Goal: Information Seeking & Learning: Learn about a topic

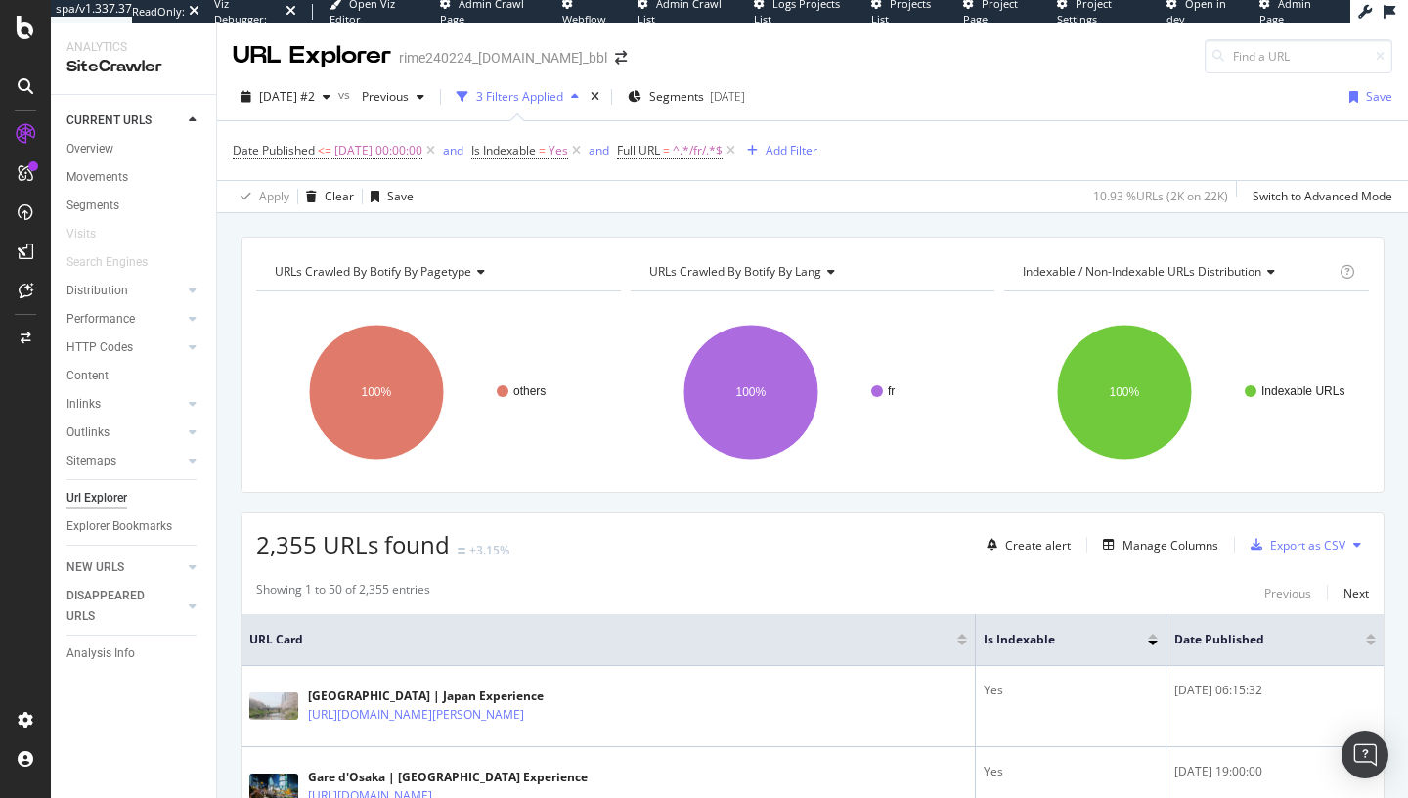
scroll to position [76, 0]
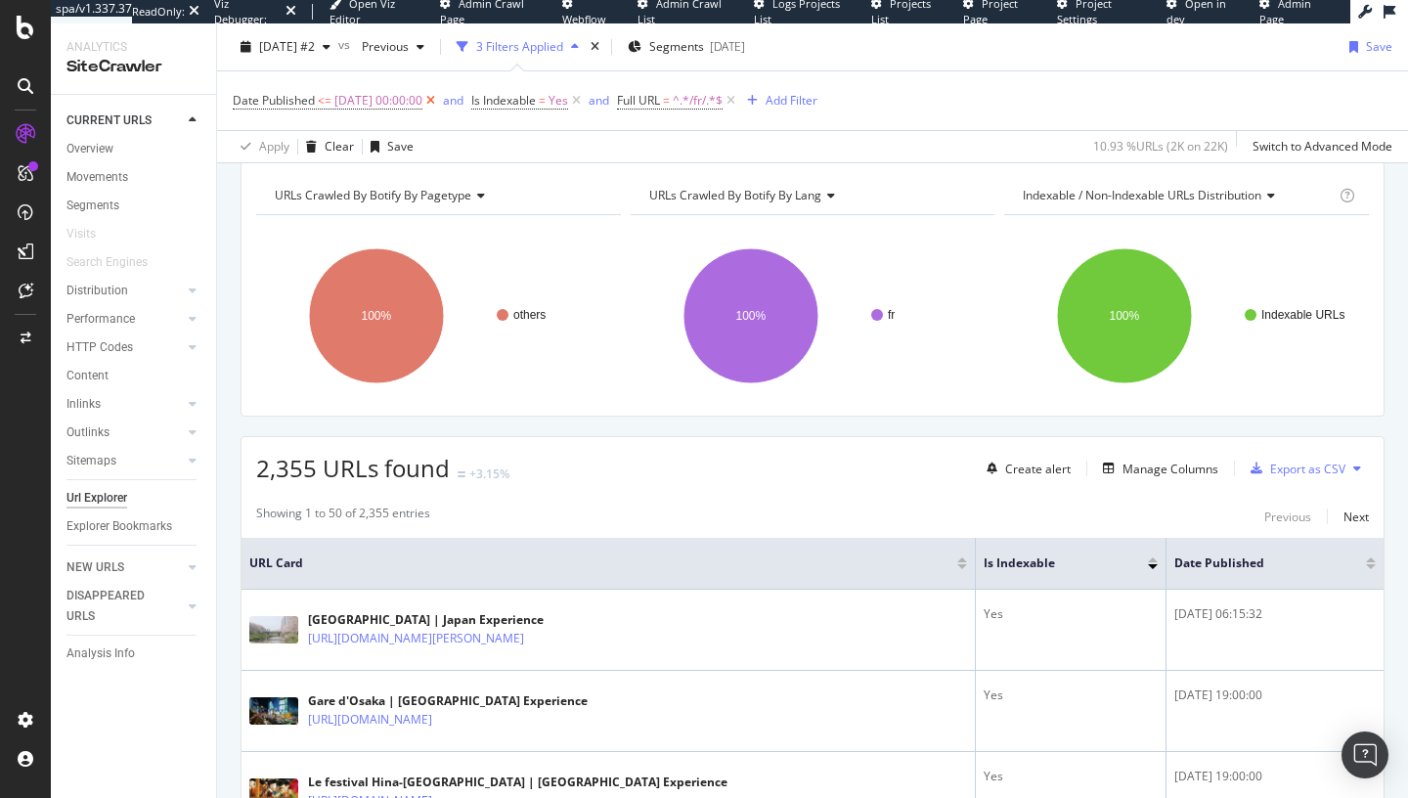
click at [439, 100] on icon at bounding box center [430, 101] width 17 height 20
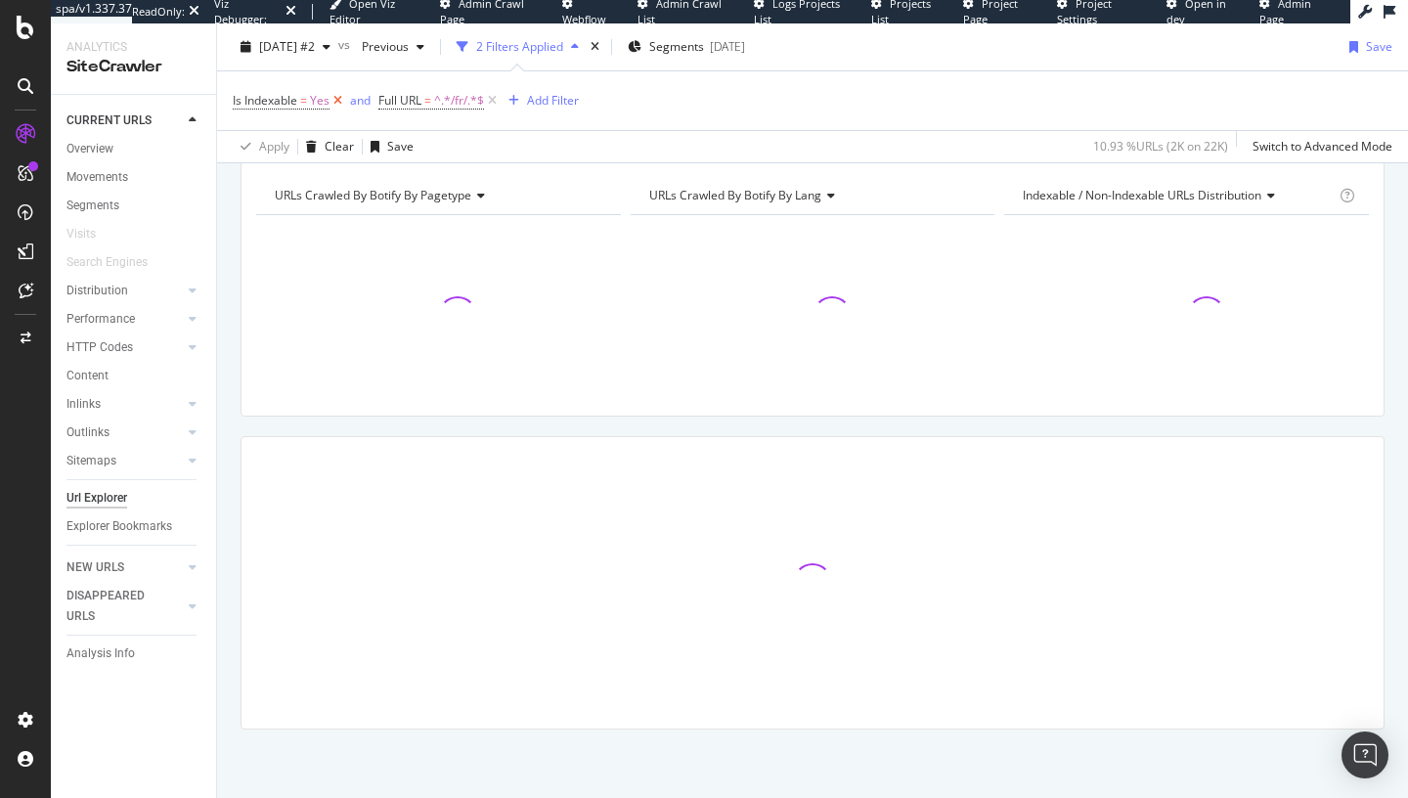
click at [342, 97] on icon at bounding box center [338, 101] width 17 height 20
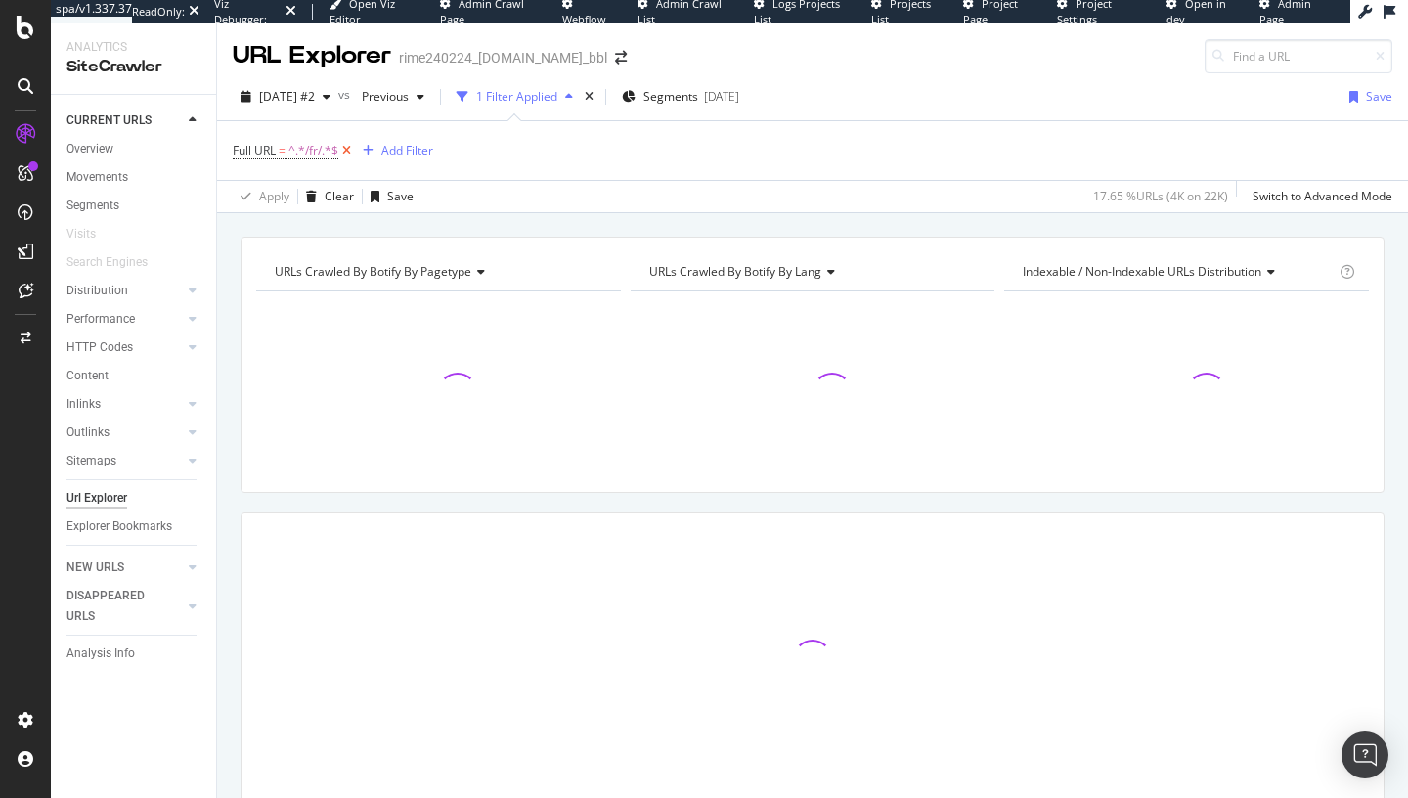
click at [351, 146] on icon at bounding box center [346, 151] width 17 height 20
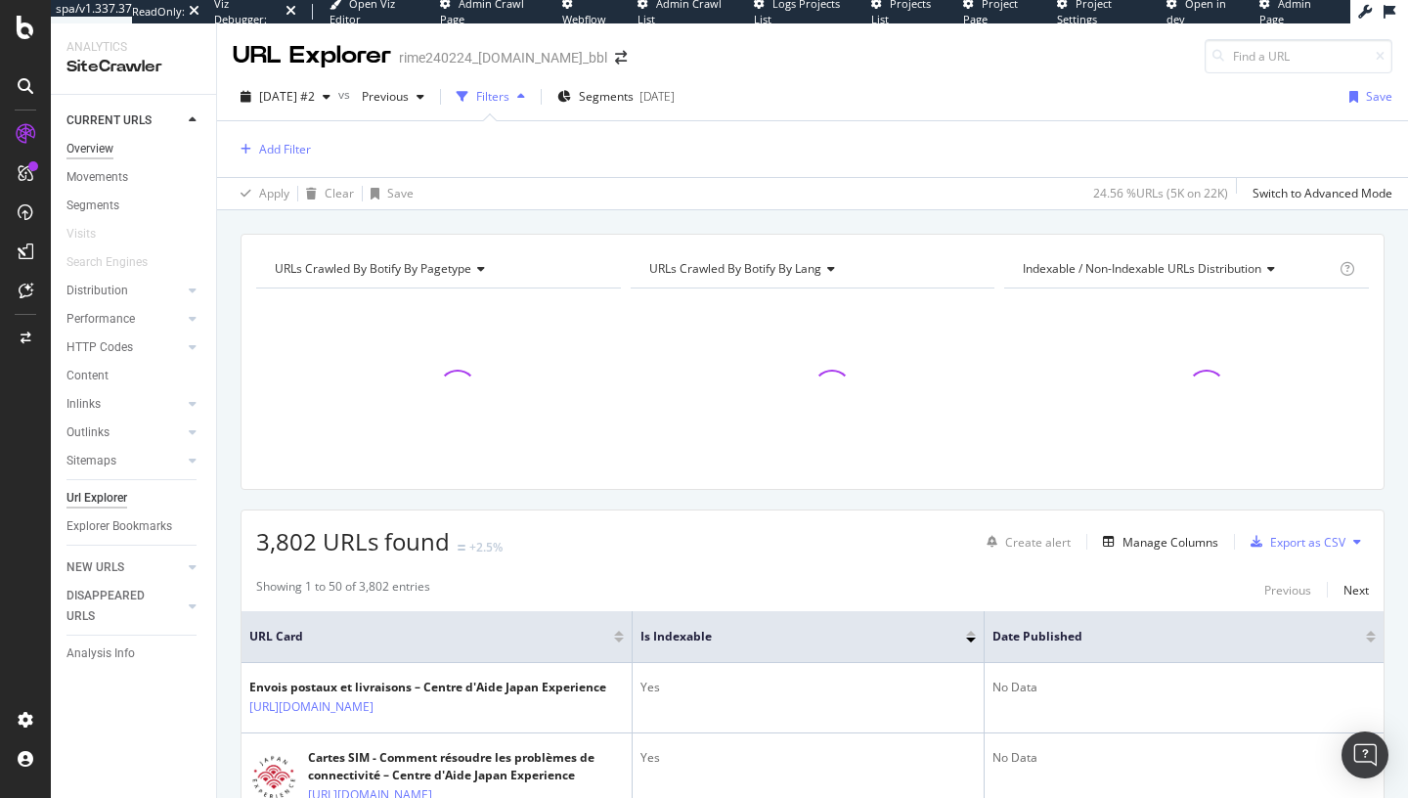
click at [97, 147] on div "Overview" at bounding box center [89, 149] width 47 height 21
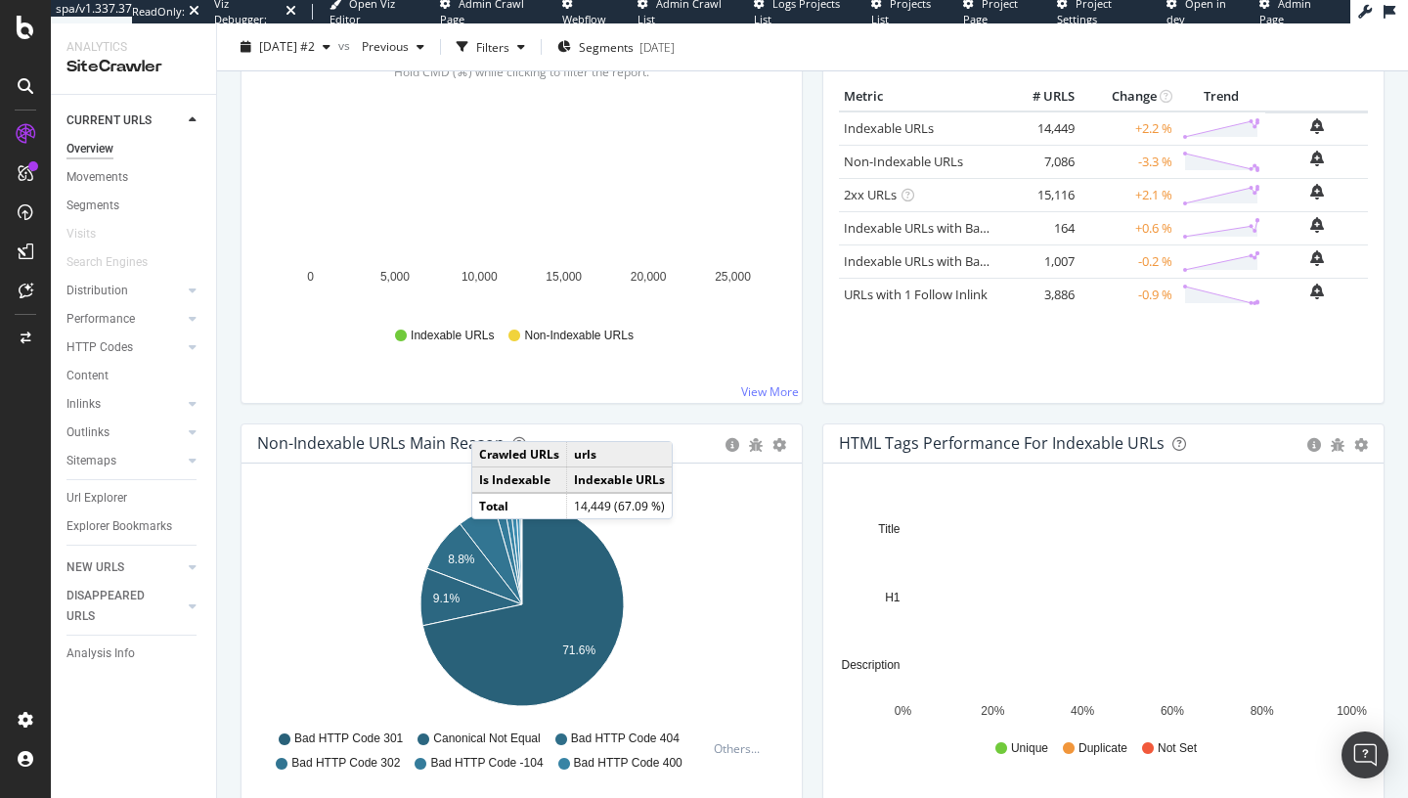
scroll to position [343, 0]
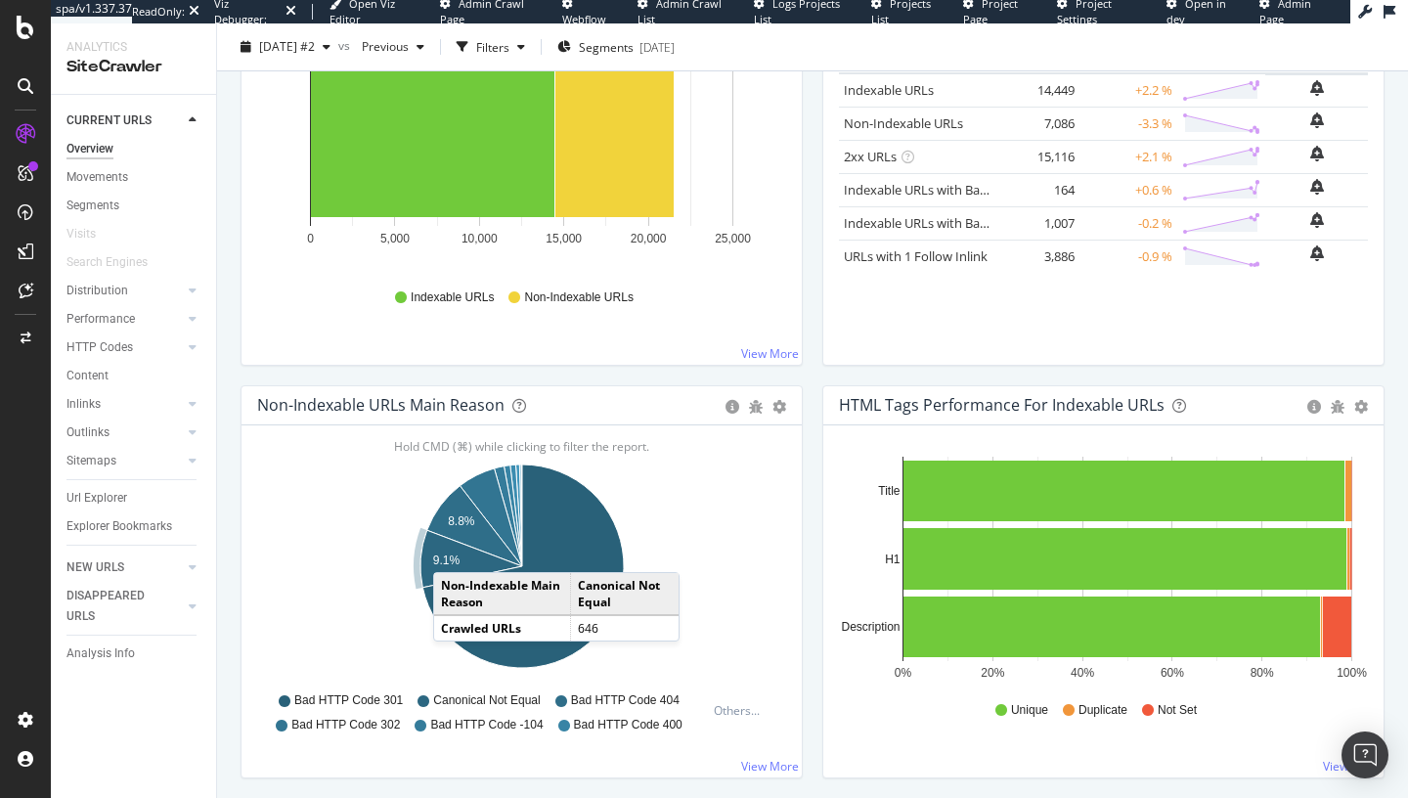
click at [453, 553] on icon "A chart." at bounding box center [471, 559] width 102 height 58
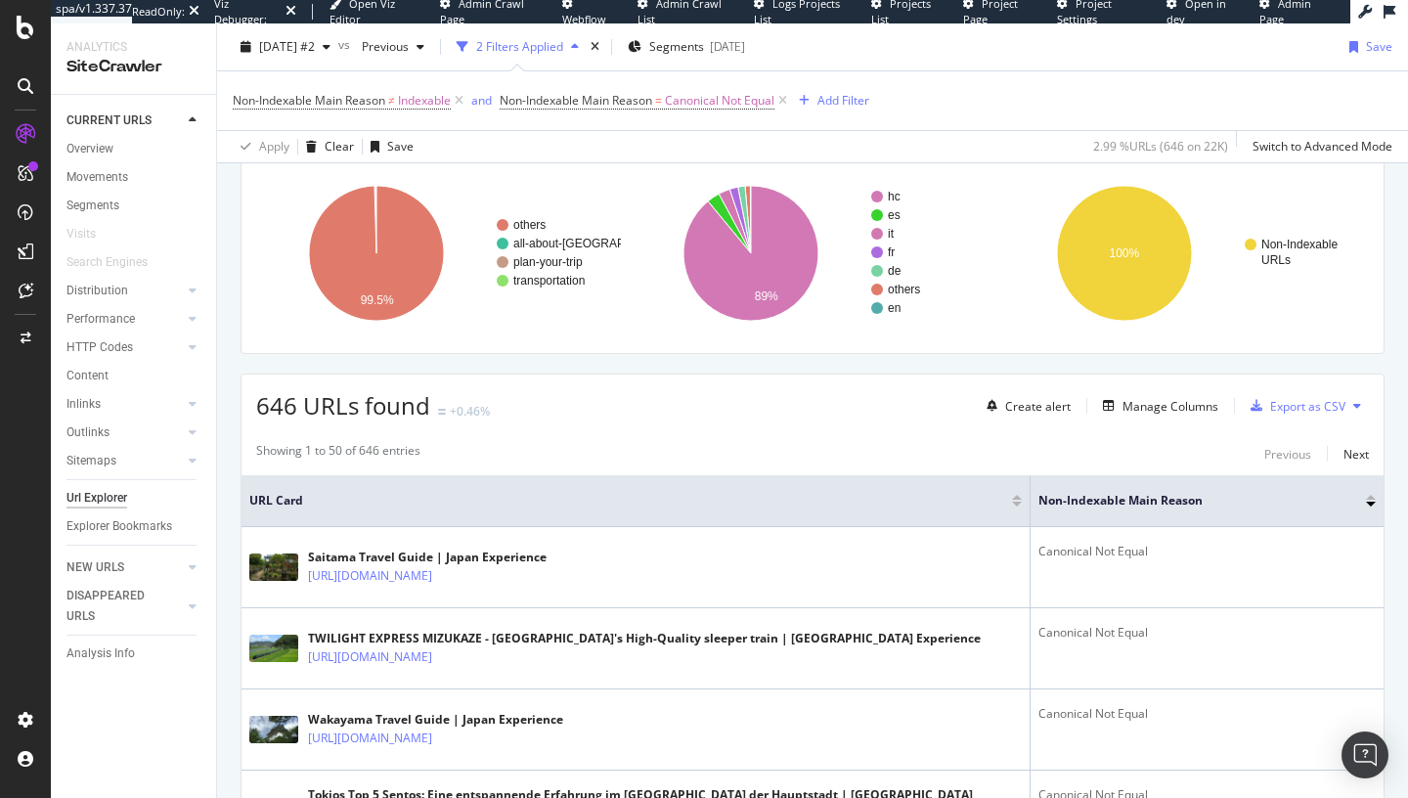
scroll to position [202, 0]
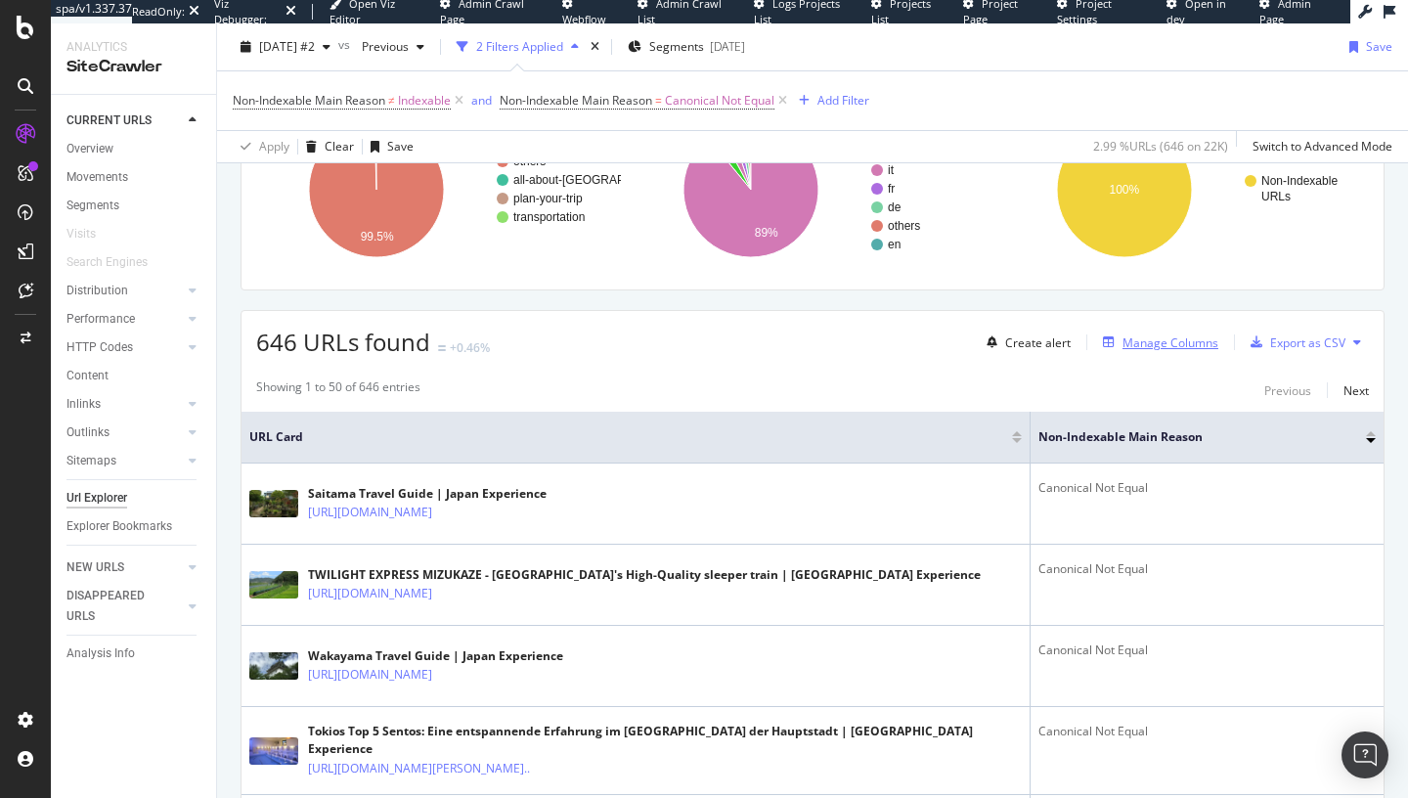
click at [1136, 351] on div "Manage Columns" at bounding box center [1171, 342] width 96 height 17
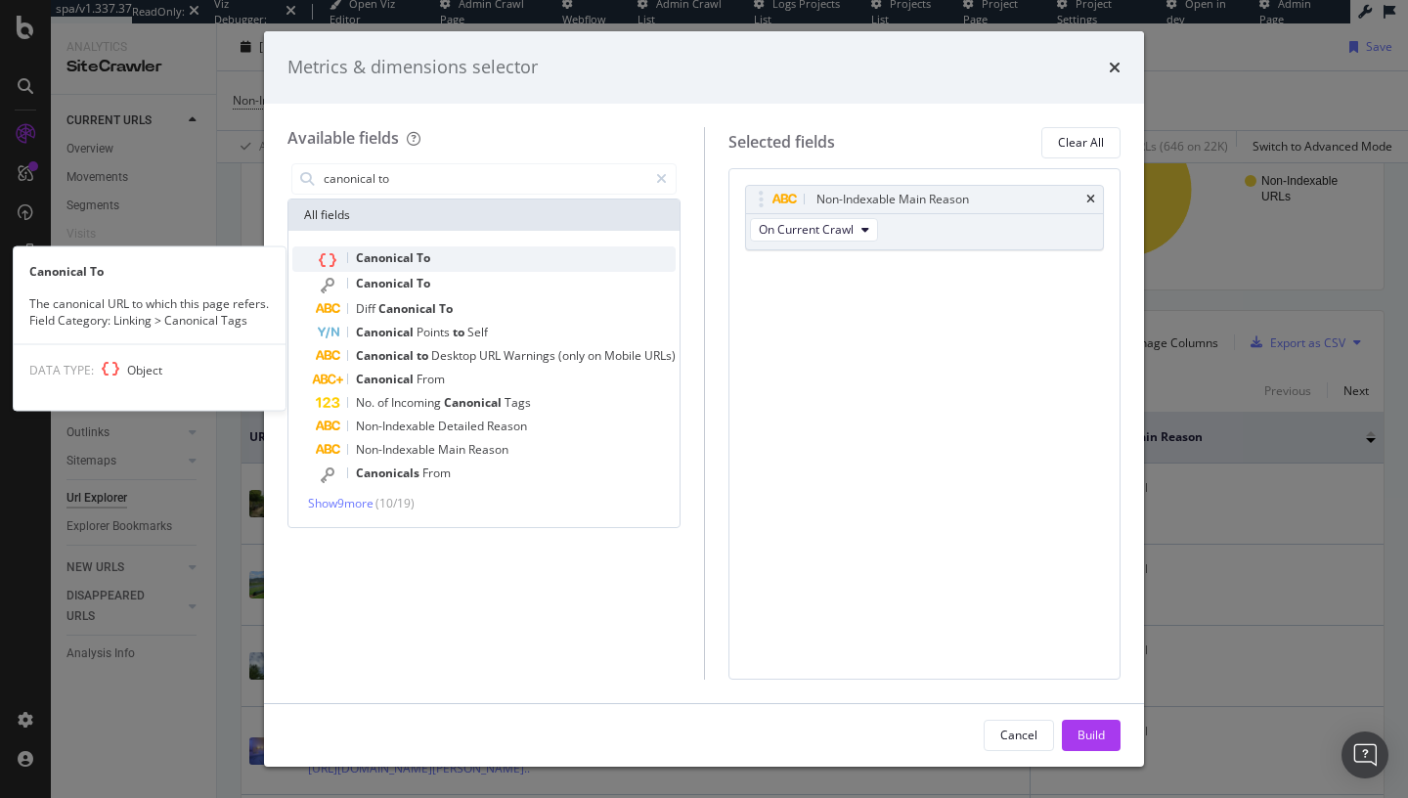
type input "canonical to"
click at [517, 269] on div "Canonical To" at bounding box center [496, 258] width 360 height 25
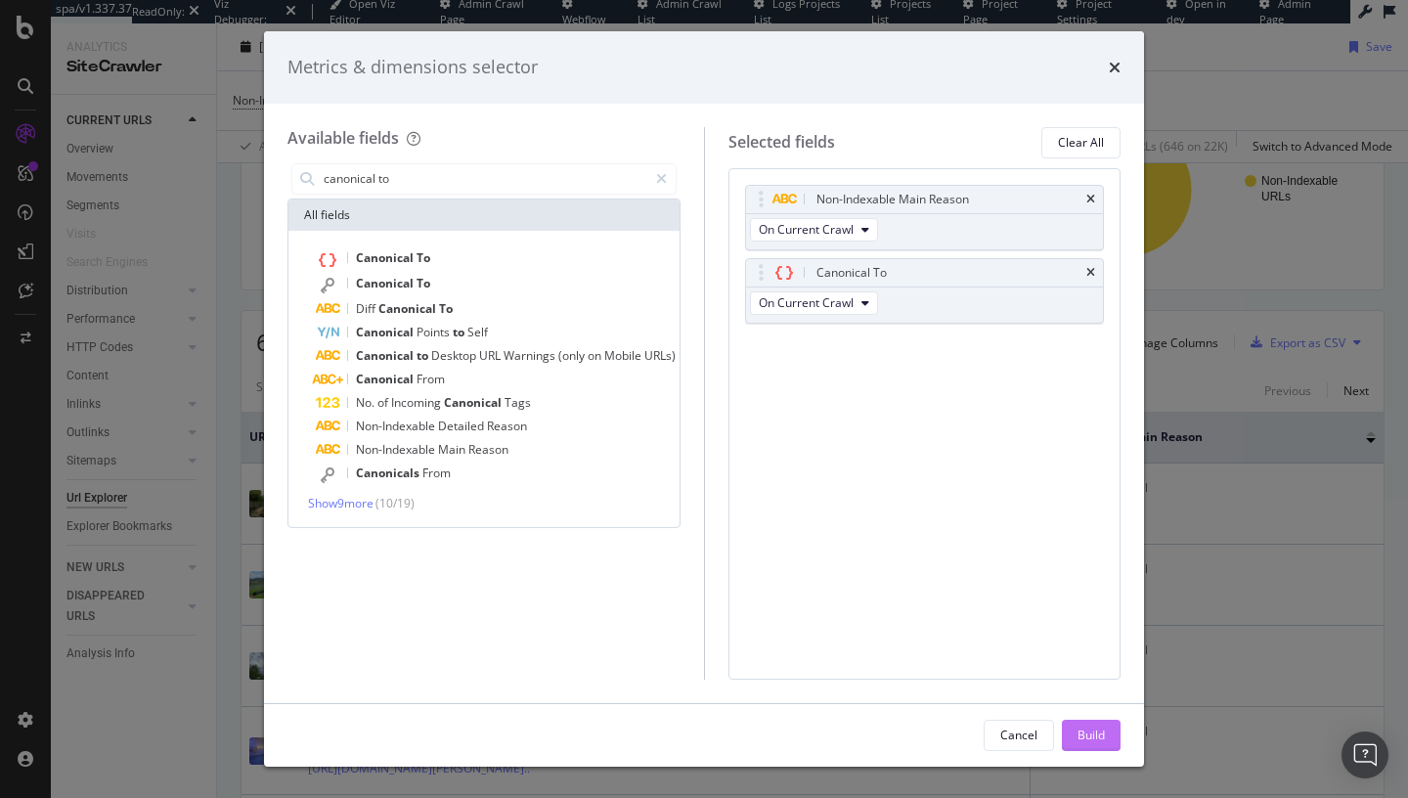
click at [1098, 734] on div "Build" at bounding box center [1091, 735] width 27 height 17
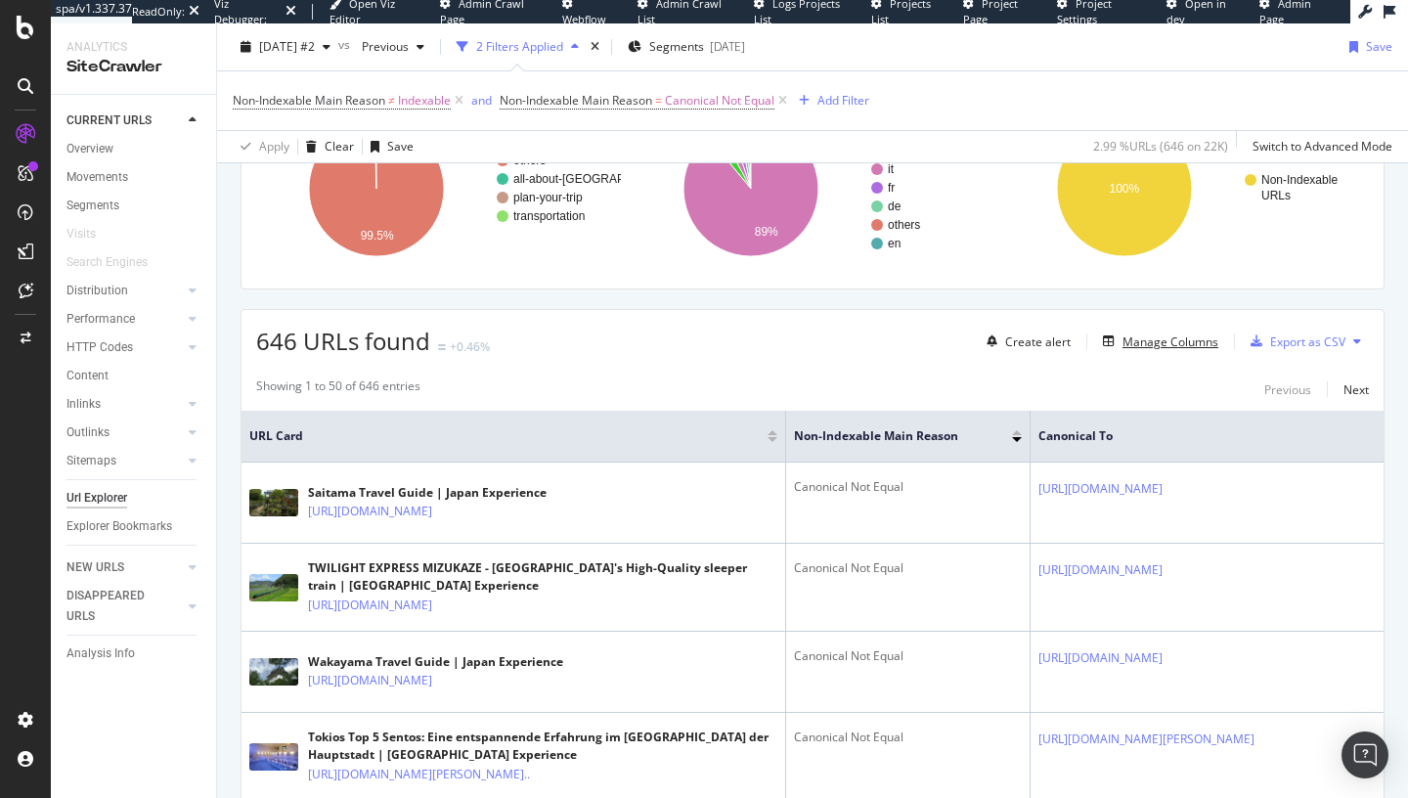
scroll to position [211, 0]
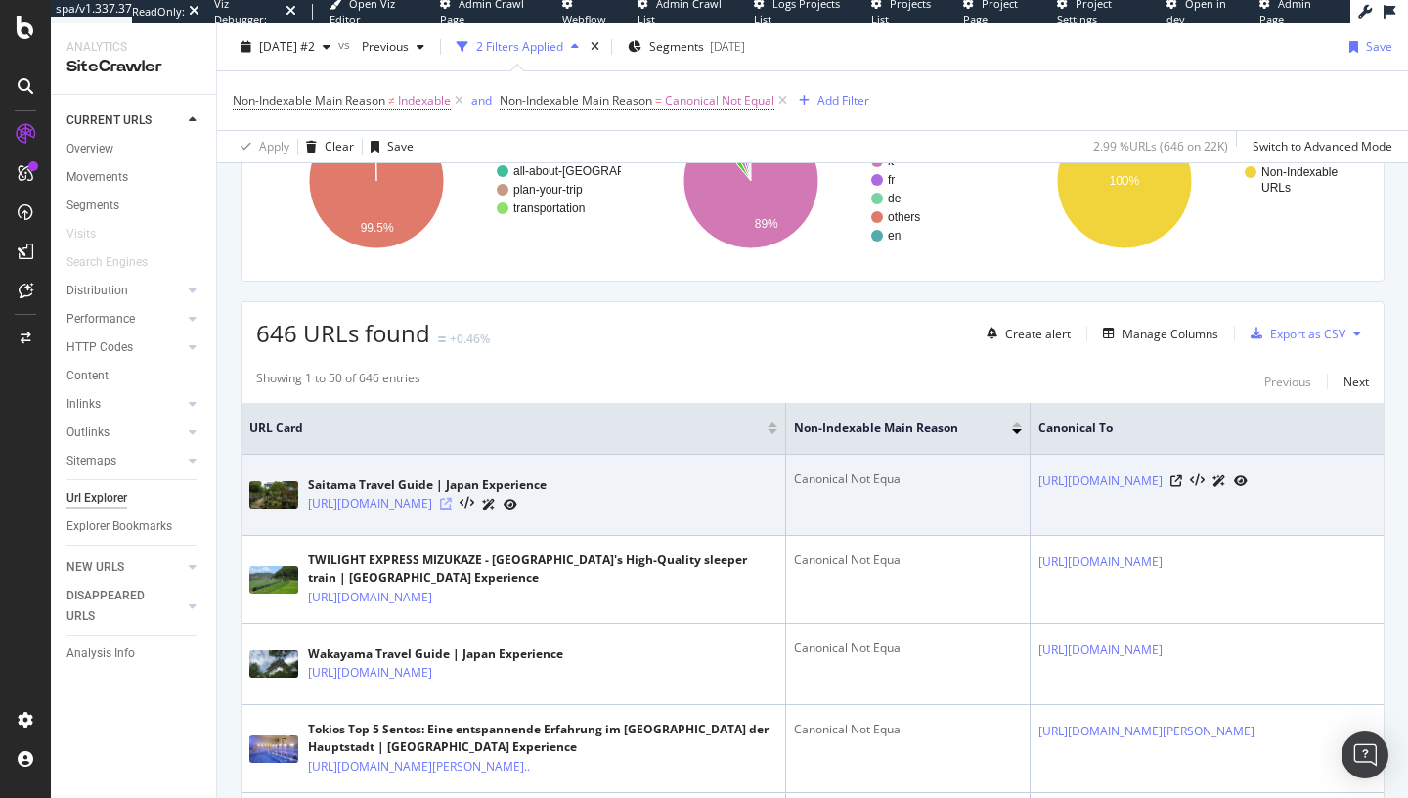
click at [452, 504] on icon at bounding box center [446, 504] width 12 height 12
click at [1182, 481] on icon at bounding box center [1177, 481] width 12 height 12
click at [452, 502] on icon at bounding box center [446, 504] width 12 height 12
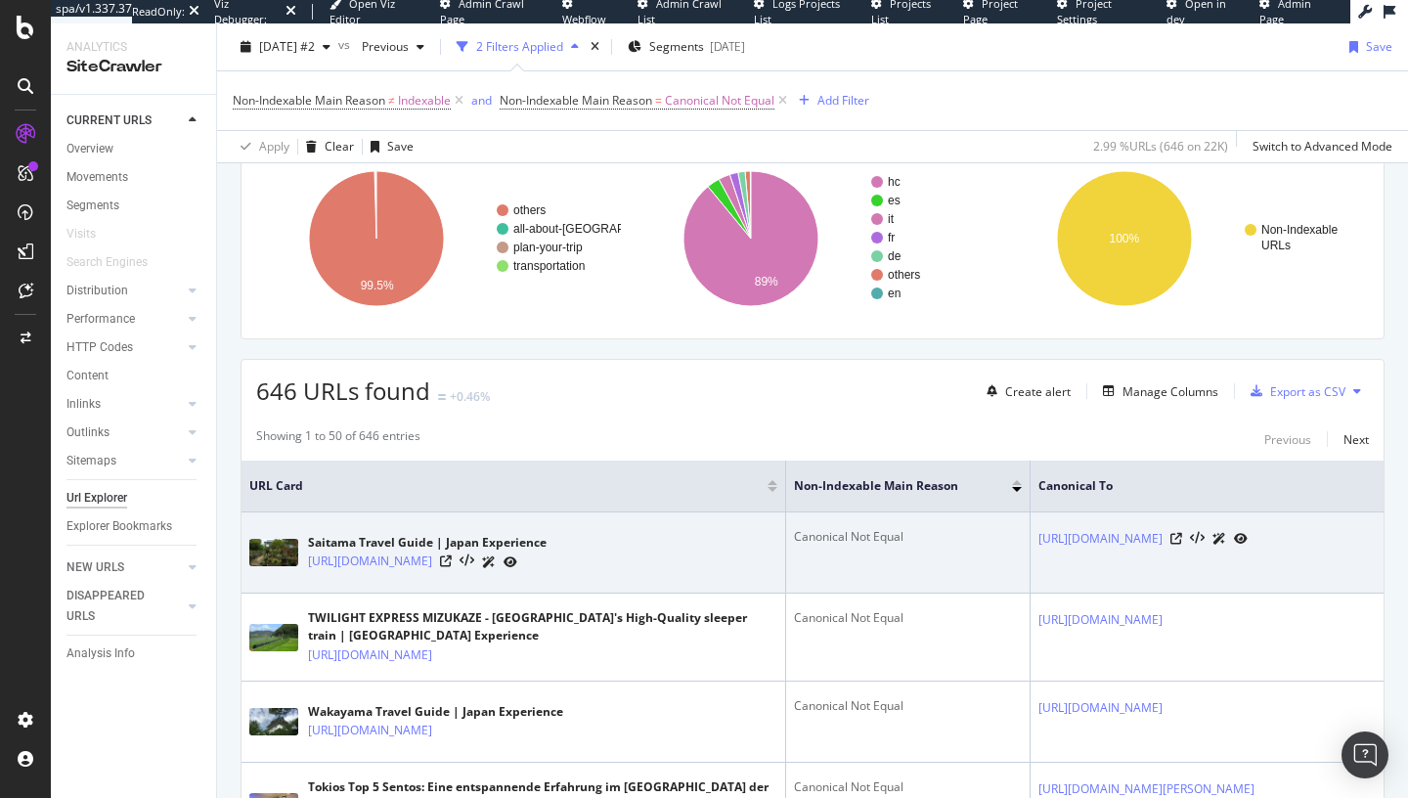
scroll to position [24, 0]
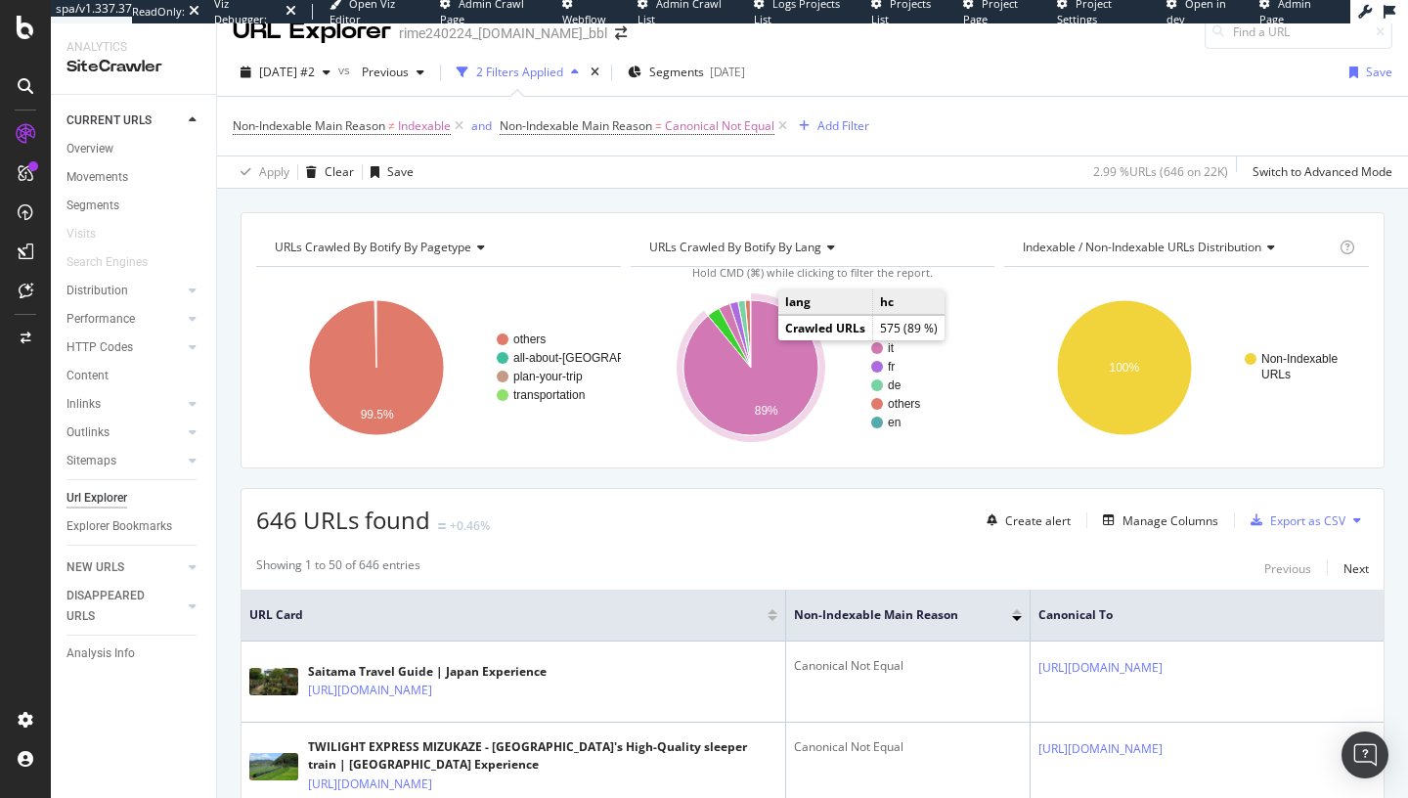
click at [778, 385] on icon "A chart." at bounding box center [751, 367] width 135 height 135
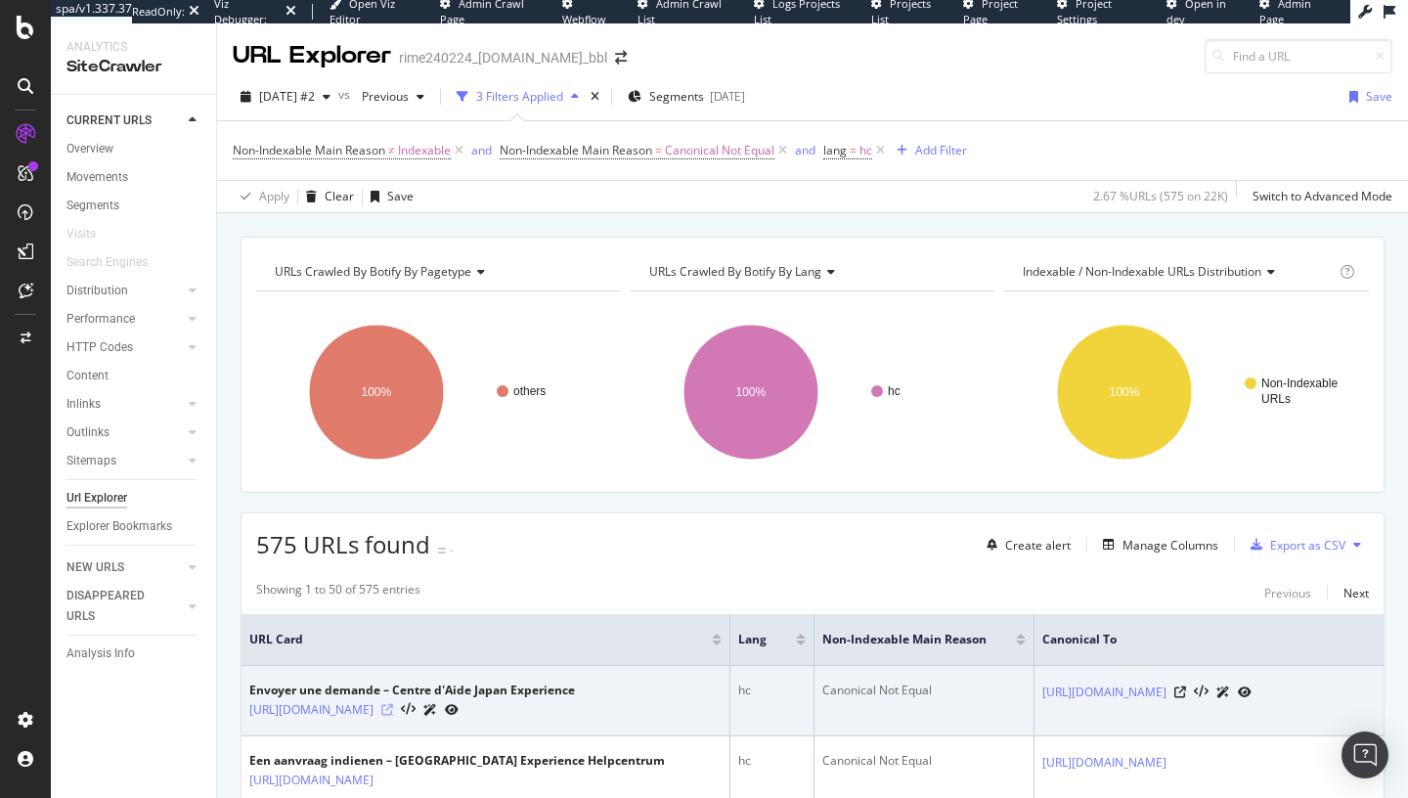
click at [393, 715] on icon at bounding box center [387, 710] width 12 height 12
click at [1186, 692] on icon at bounding box center [1180, 692] width 12 height 12
click at [459, 712] on div at bounding box center [419, 709] width 77 height 21
click at [393, 708] on icon at bounding box center [387, 710] width 12 height 12
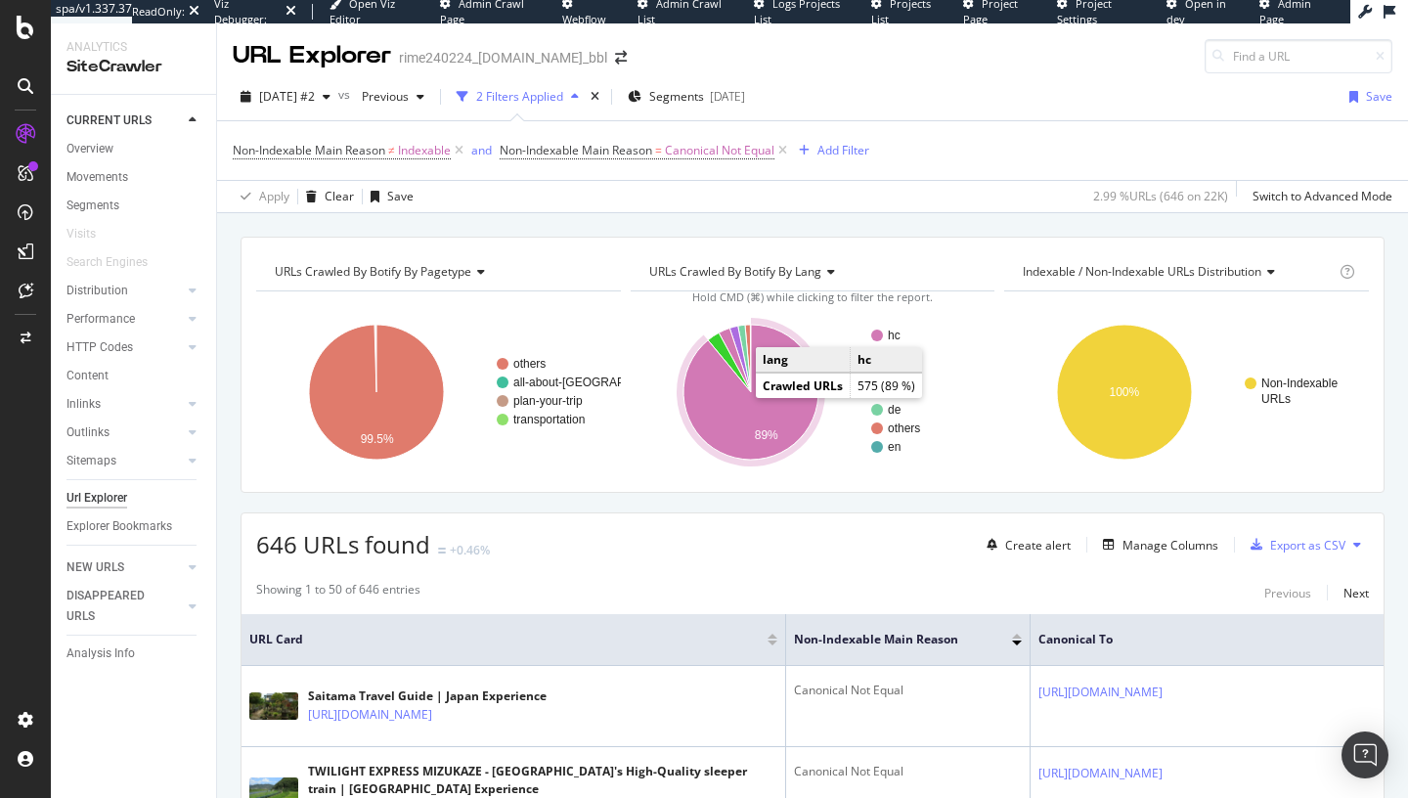
click at [736, 427] on icon "A chart." at bounding box center [751, 392] width 135 height 135
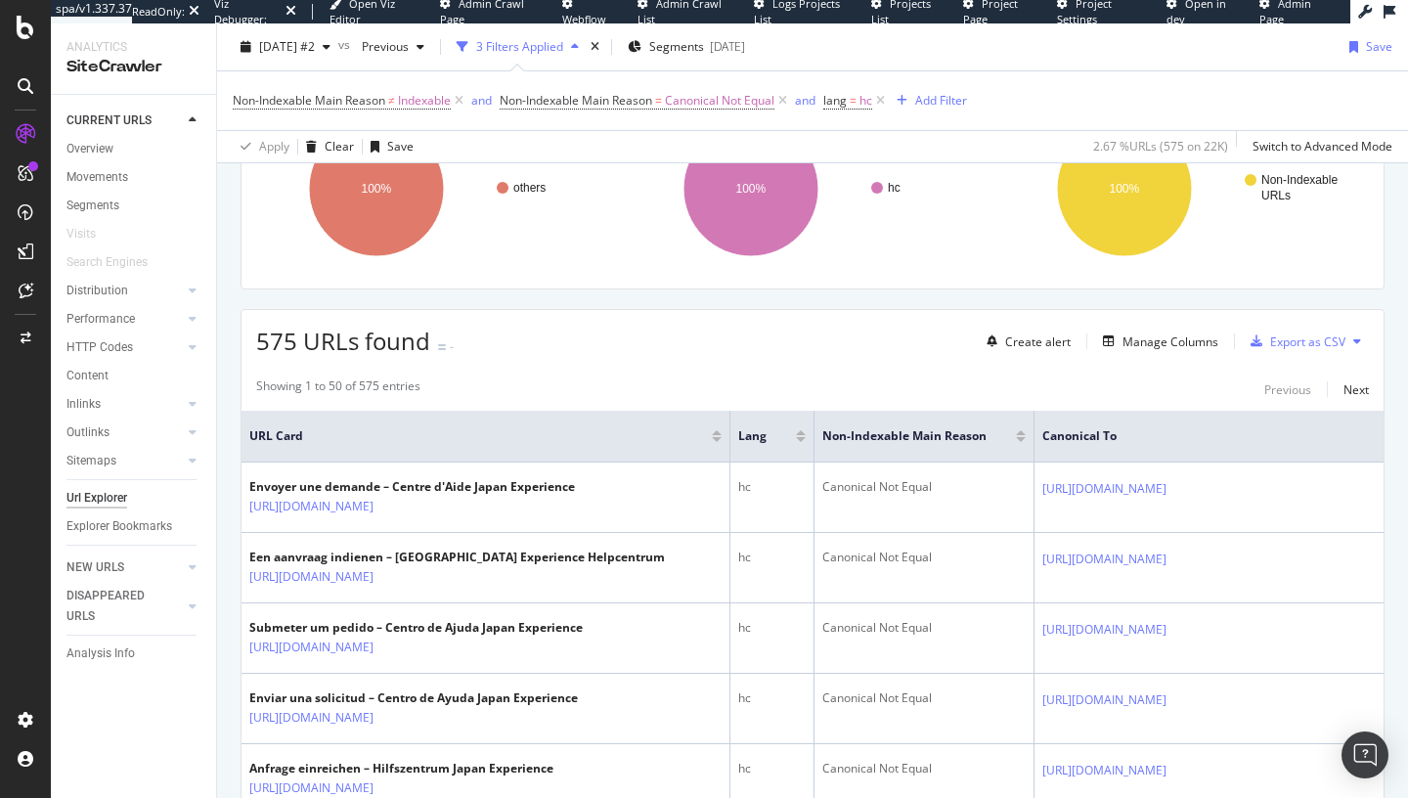
scroll to position [251, 0]
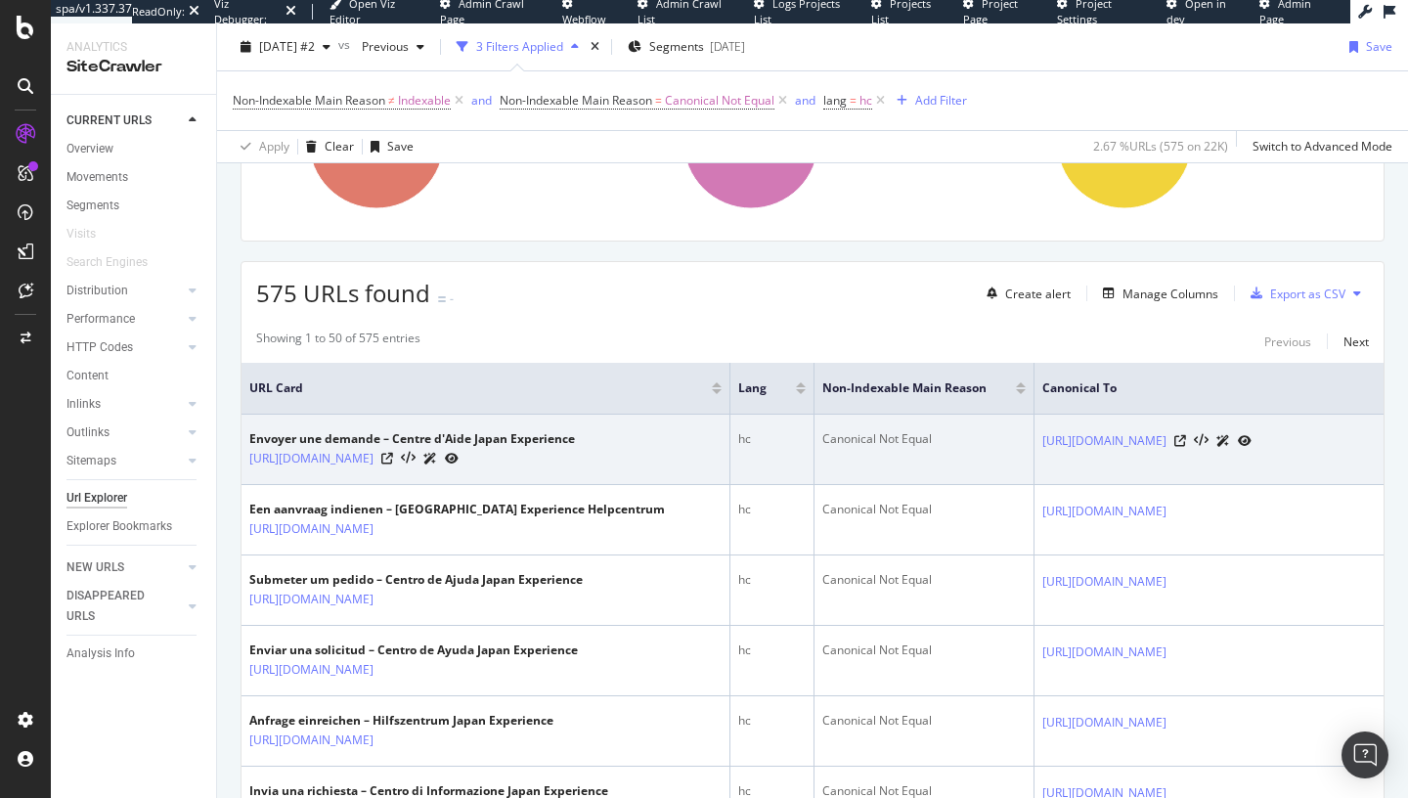
drag, startPoint x: 238, startPoint y: 421, endPoint x: 1354, endPoint y: 477, distance: 1118.1
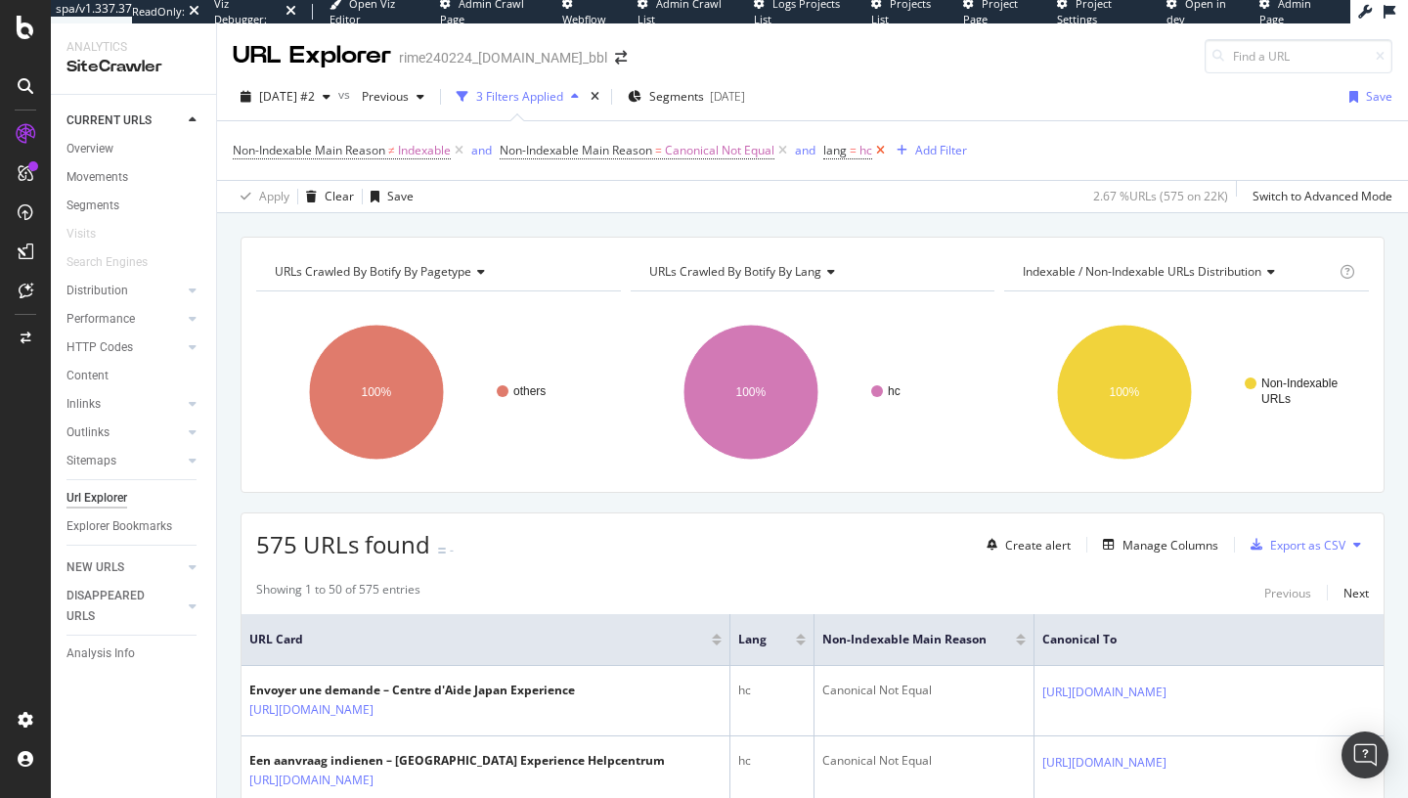
click at [880, 152] on icon at bounding box center [880, 151] width 17 height 20
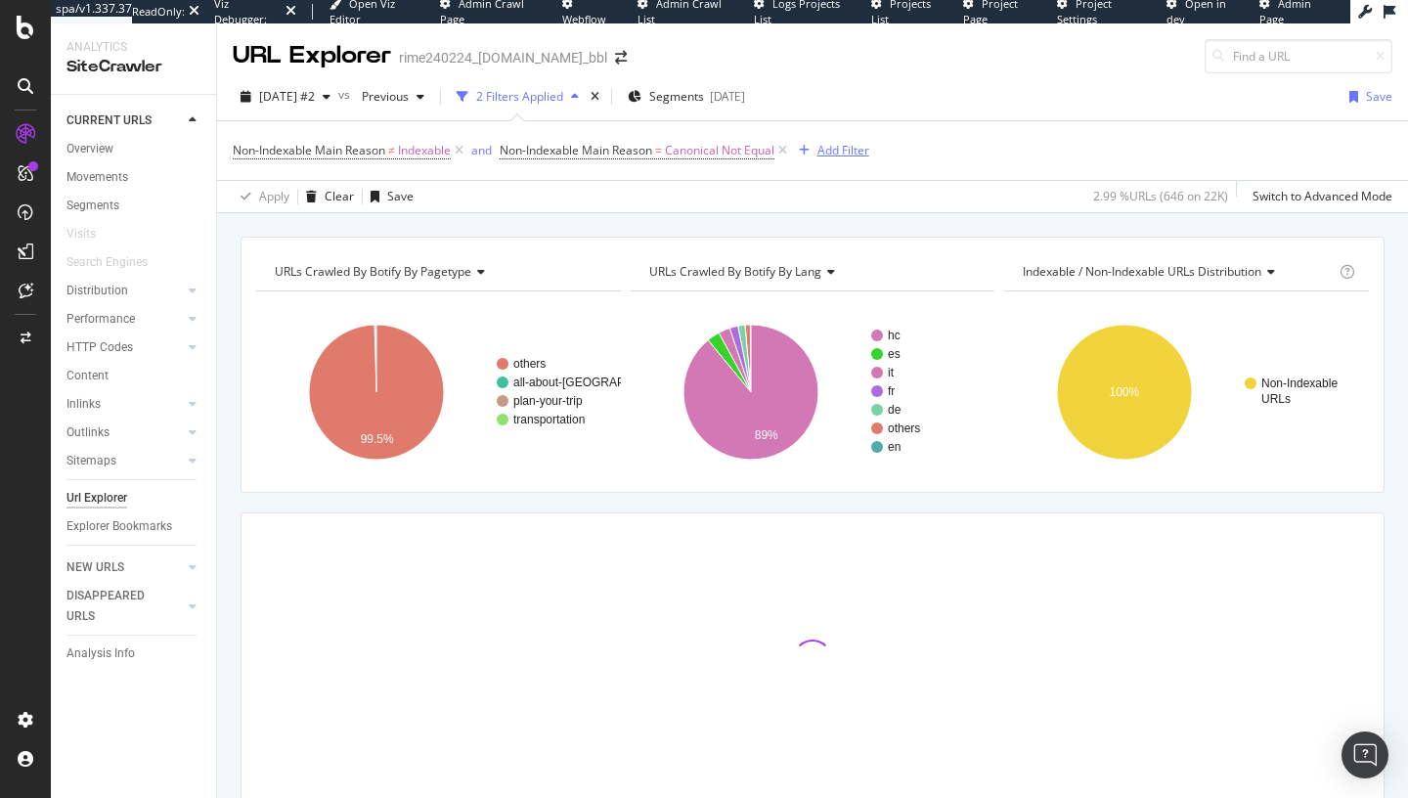
click at [818, 145] on div "button" at bounding box center [804, 151] width 26 height 12
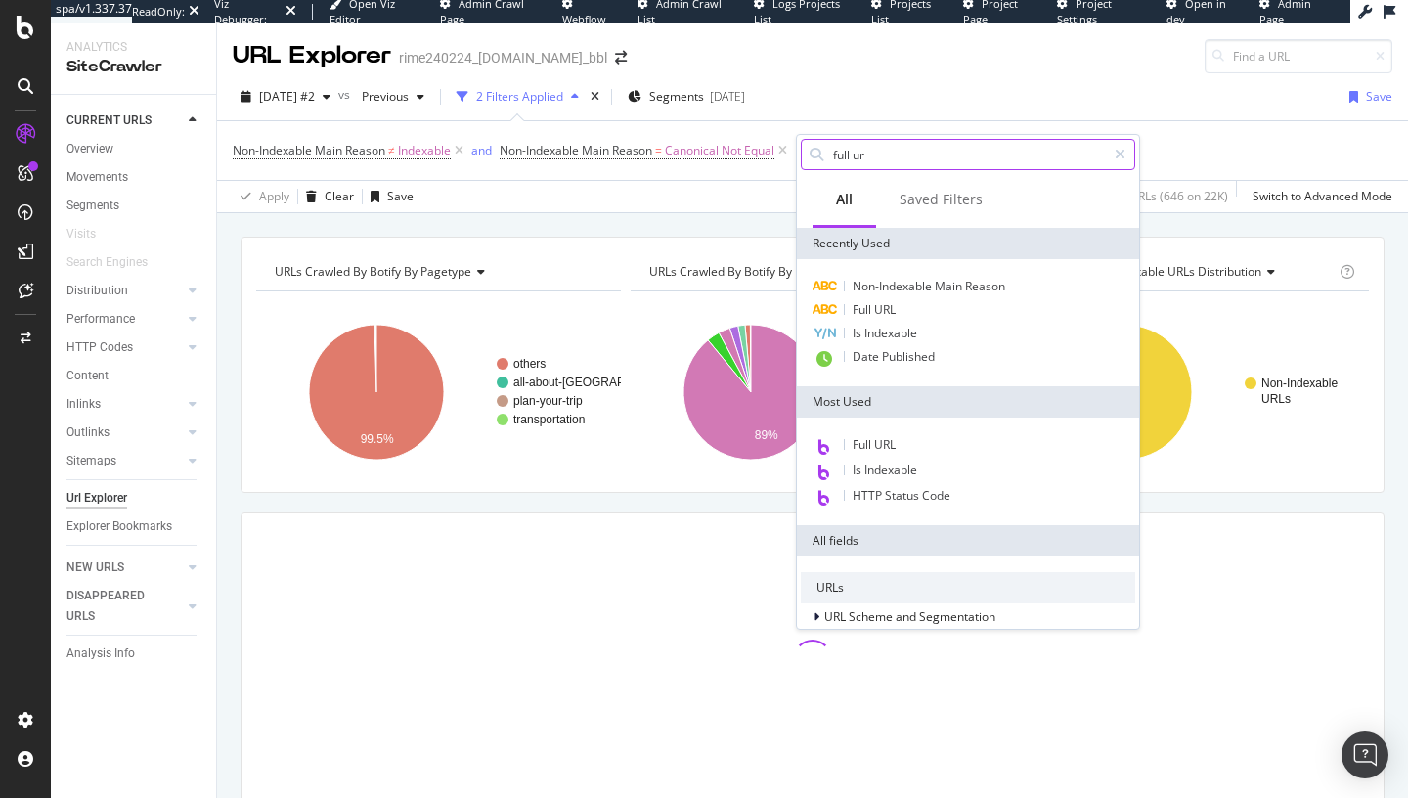
type input "full url"
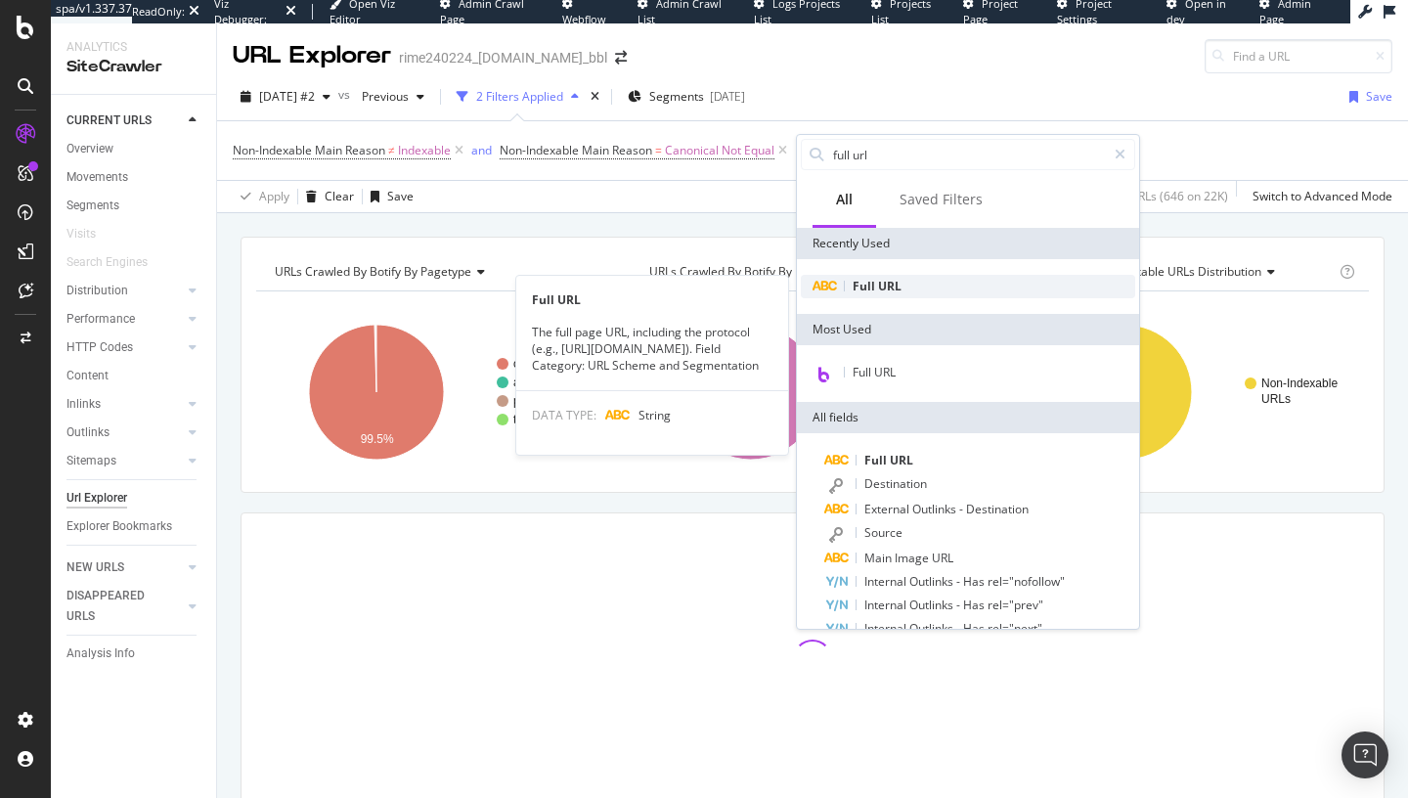
click at [858, 294] on span "Full" at bounding box center [865, 286] width 25 height 17
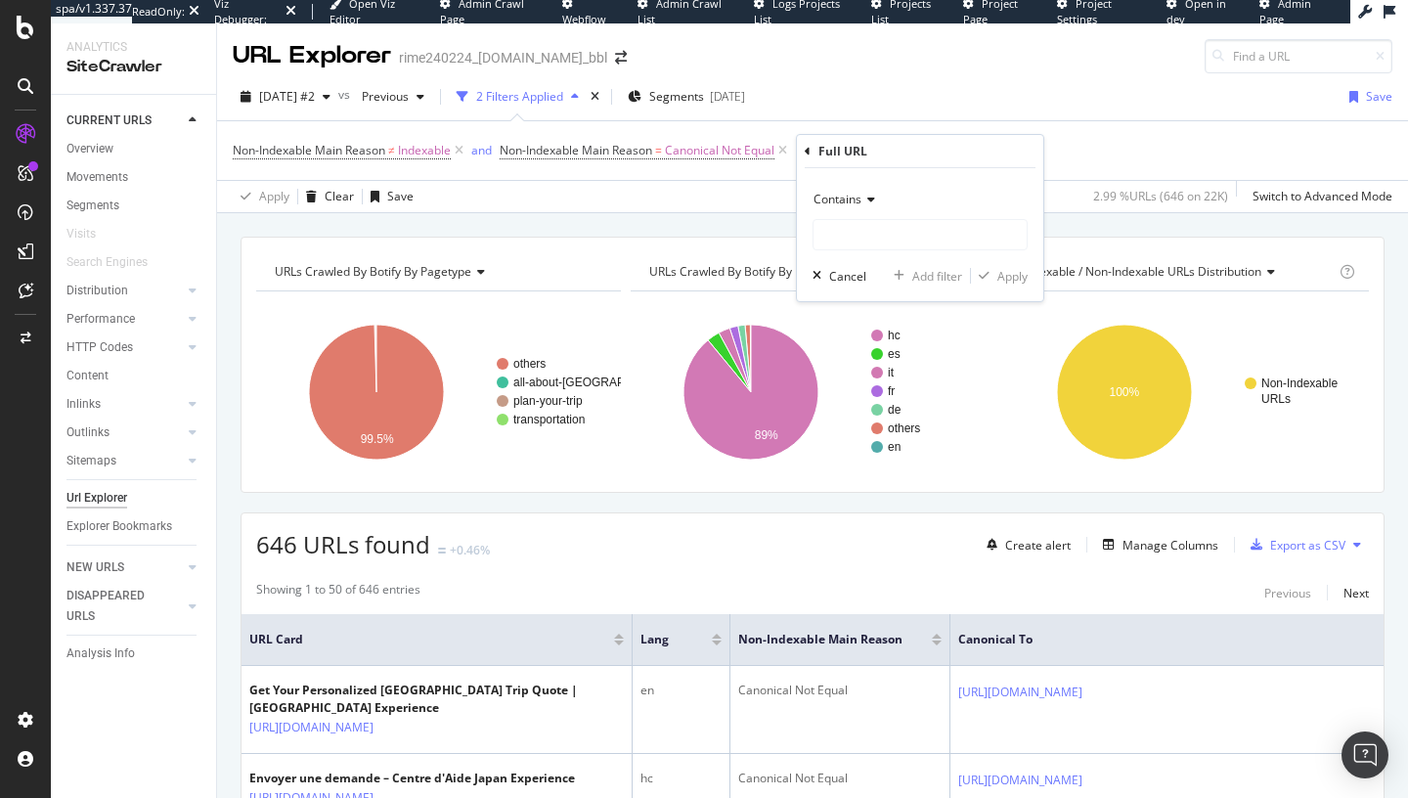
click at [863, 201] on icon at bounding box center [869, 200] width 14 height 12
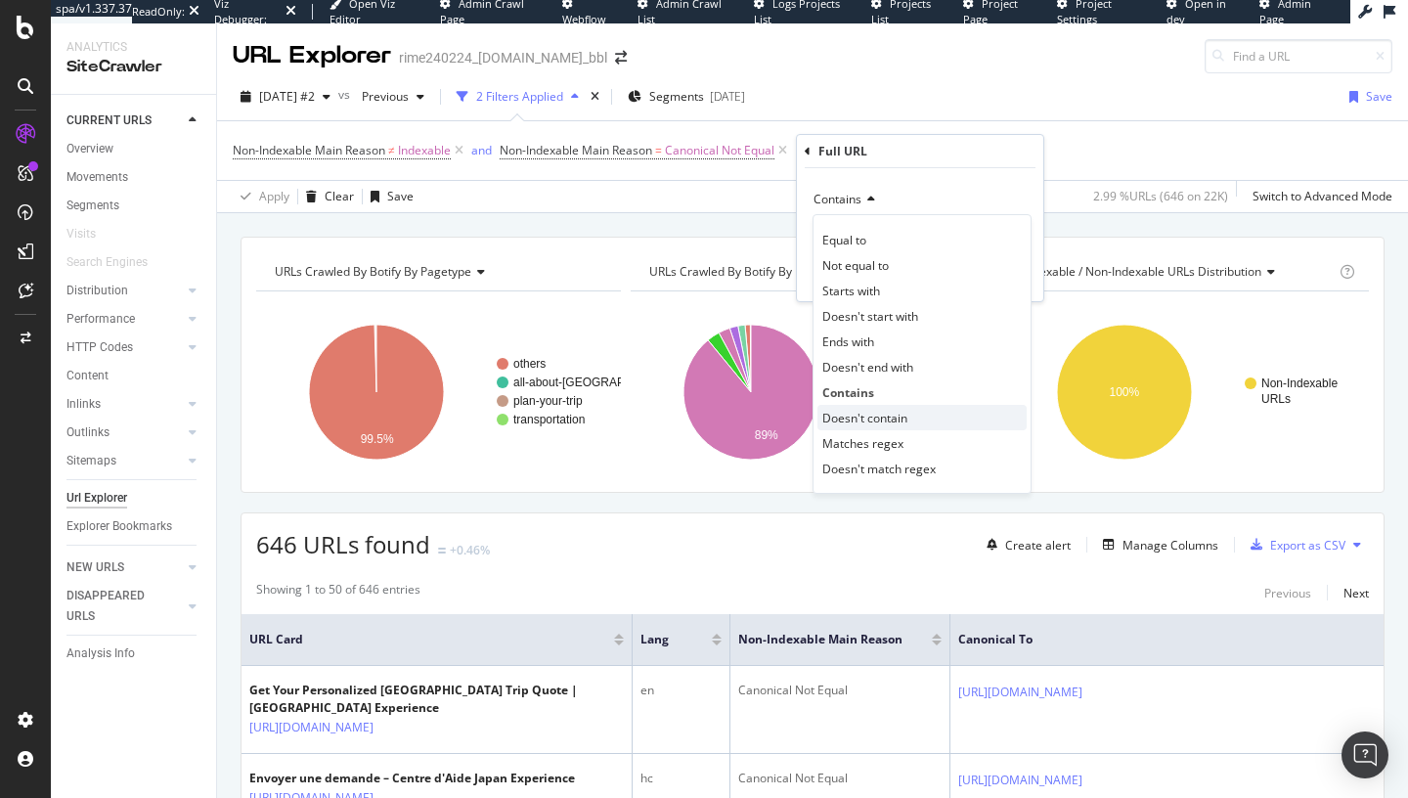
click at [859, 416] on span "Doesn't contain" at bounding box center [864, 418] width 85 height 17
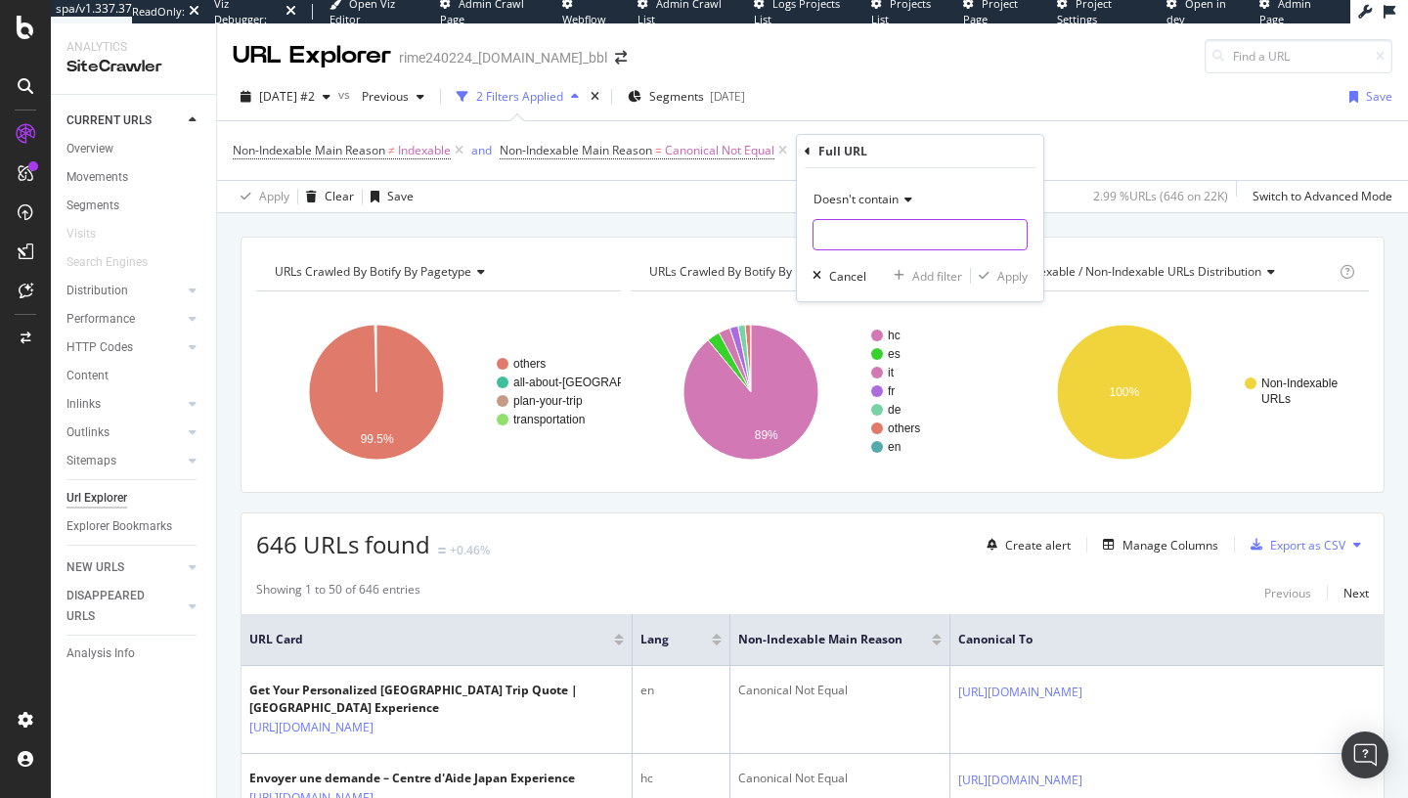
click at [881, 245] on input "text" at bounding box center [920, 234] width 213 height 31
type input "help"
click at [1006, 275] on div "Apply" at bounding box center [1012, 276] width 30 height 17
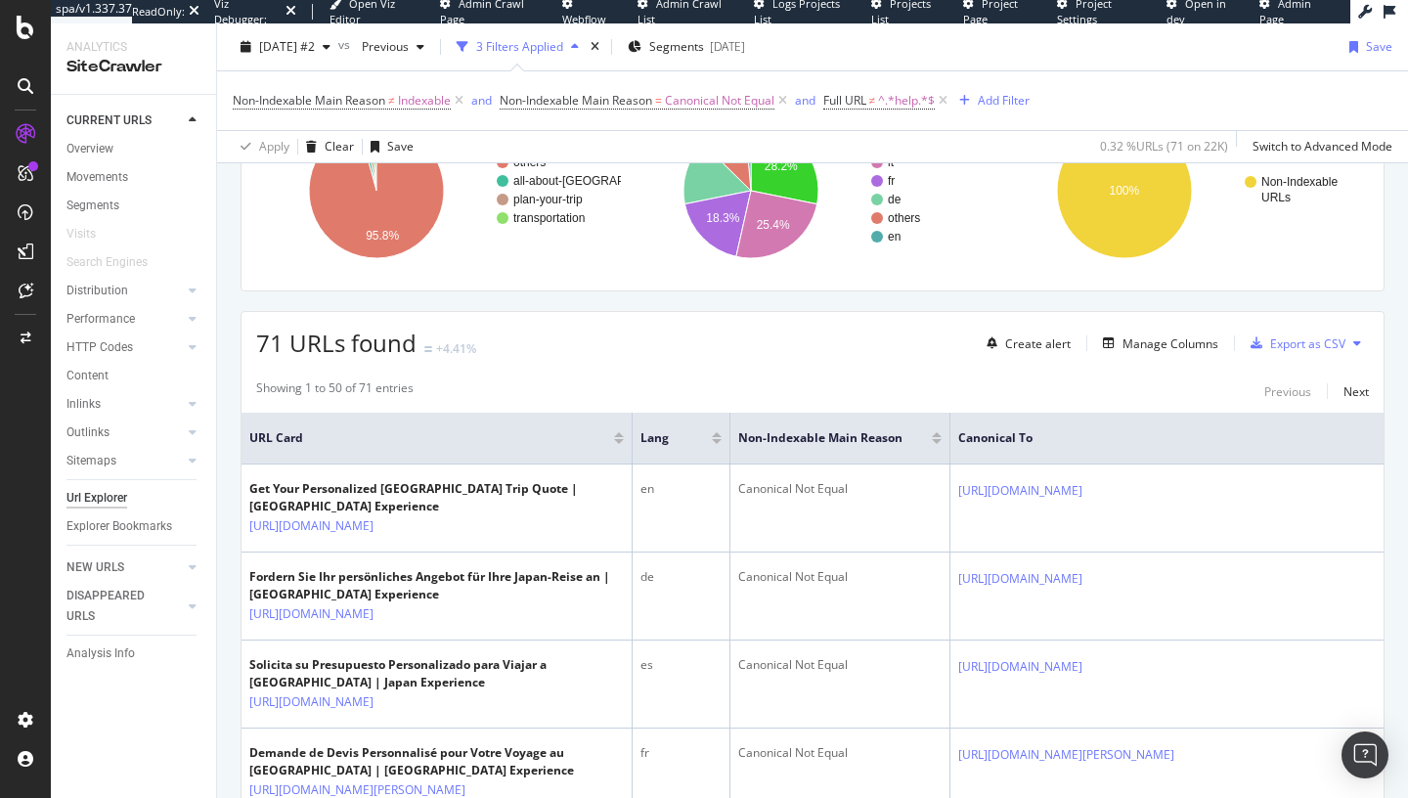
scroll to position [202, 0]
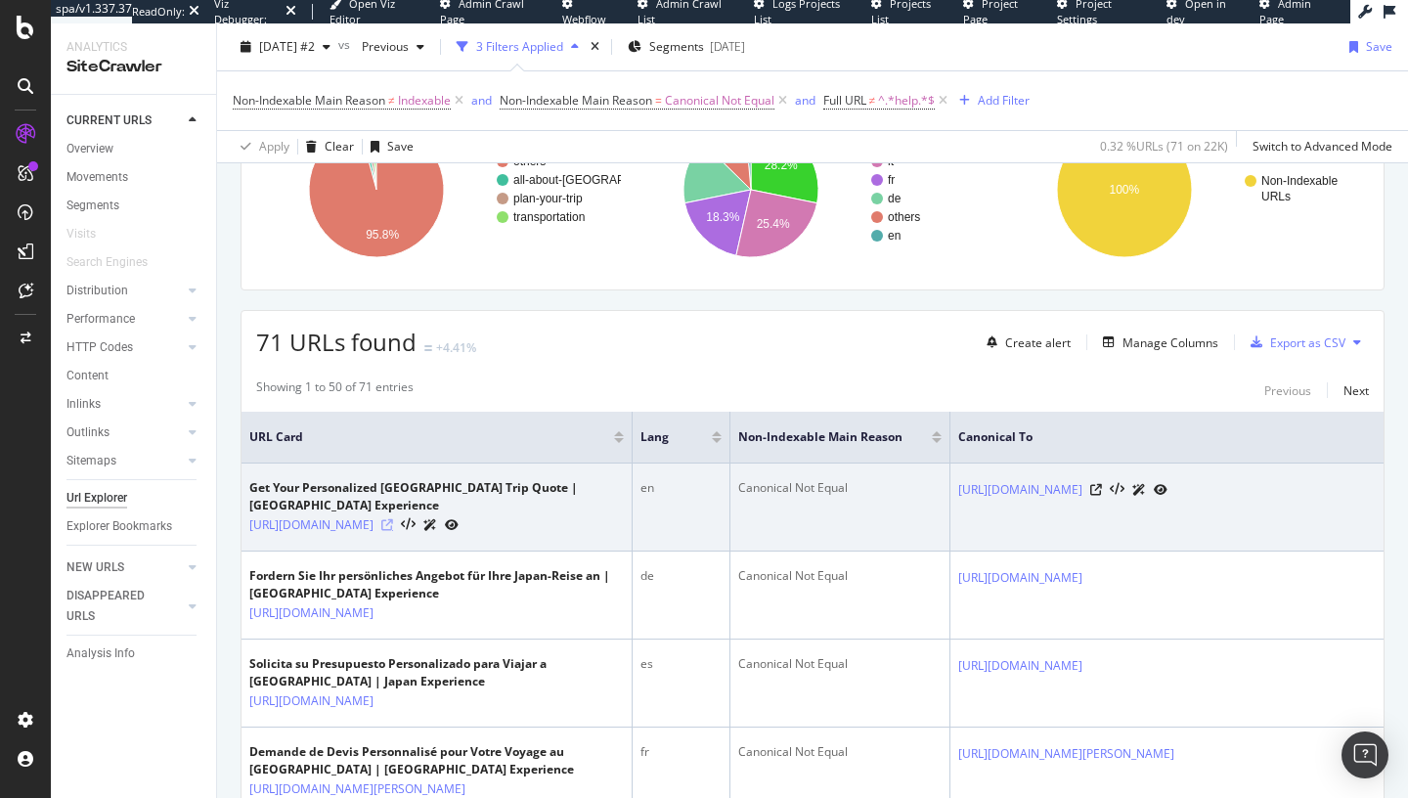
click at [393, 519] on icon at bounding box center [387, 525] width 12 height 12
click at [1102, 490] on icon at bounding box center [1096, 490] width 12 height 12
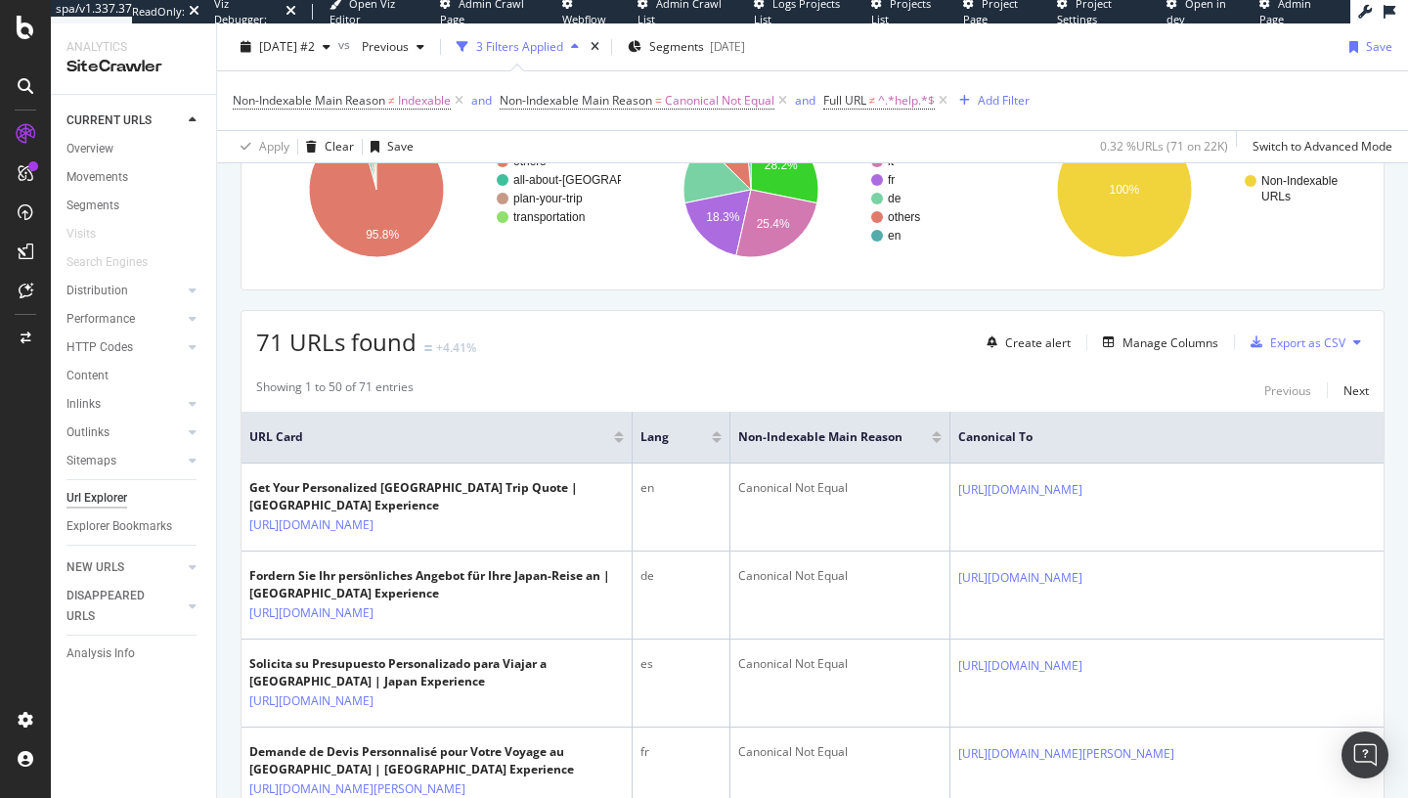
scroll to position [0, 0]
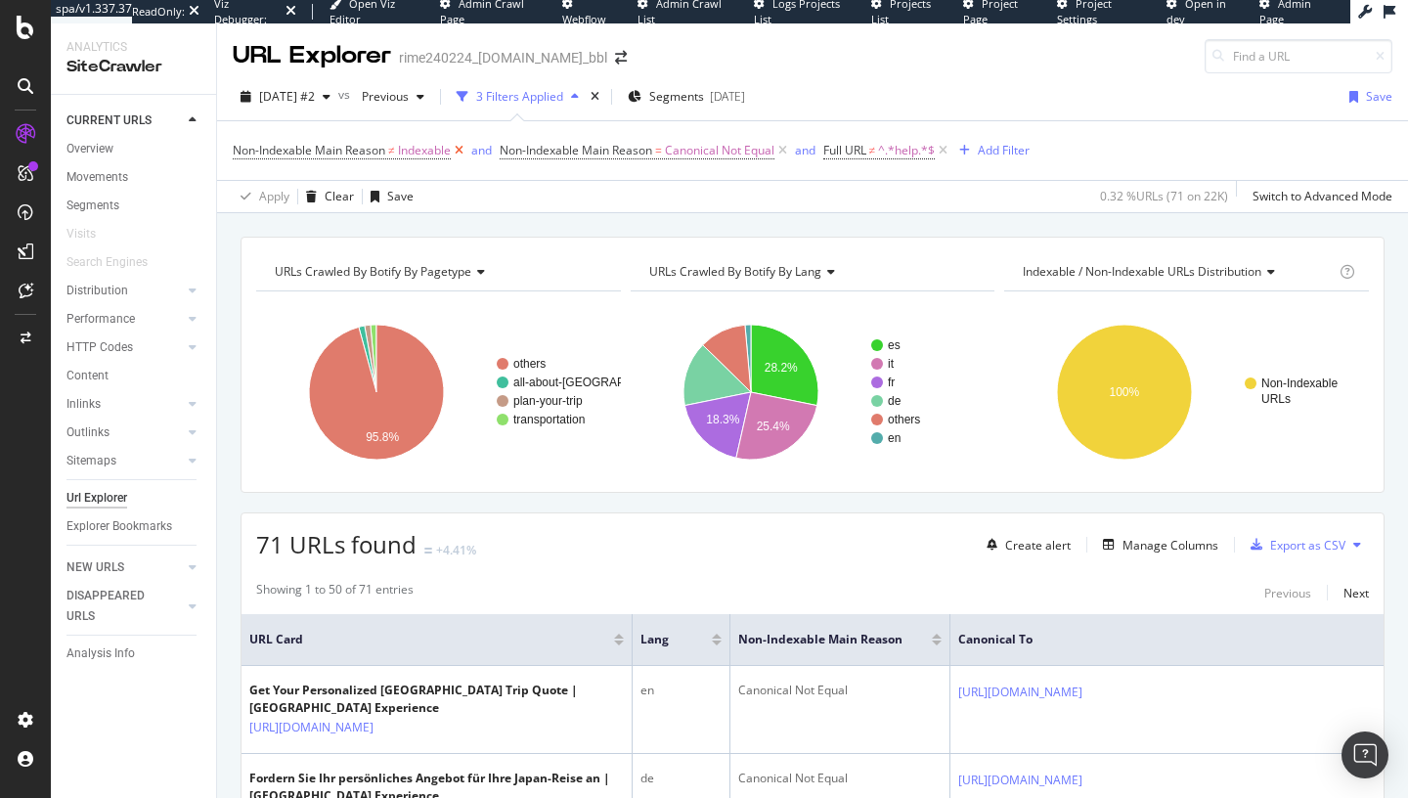
click at [464, 152] on icon at bounding box center [459, 151] width 17 height 20
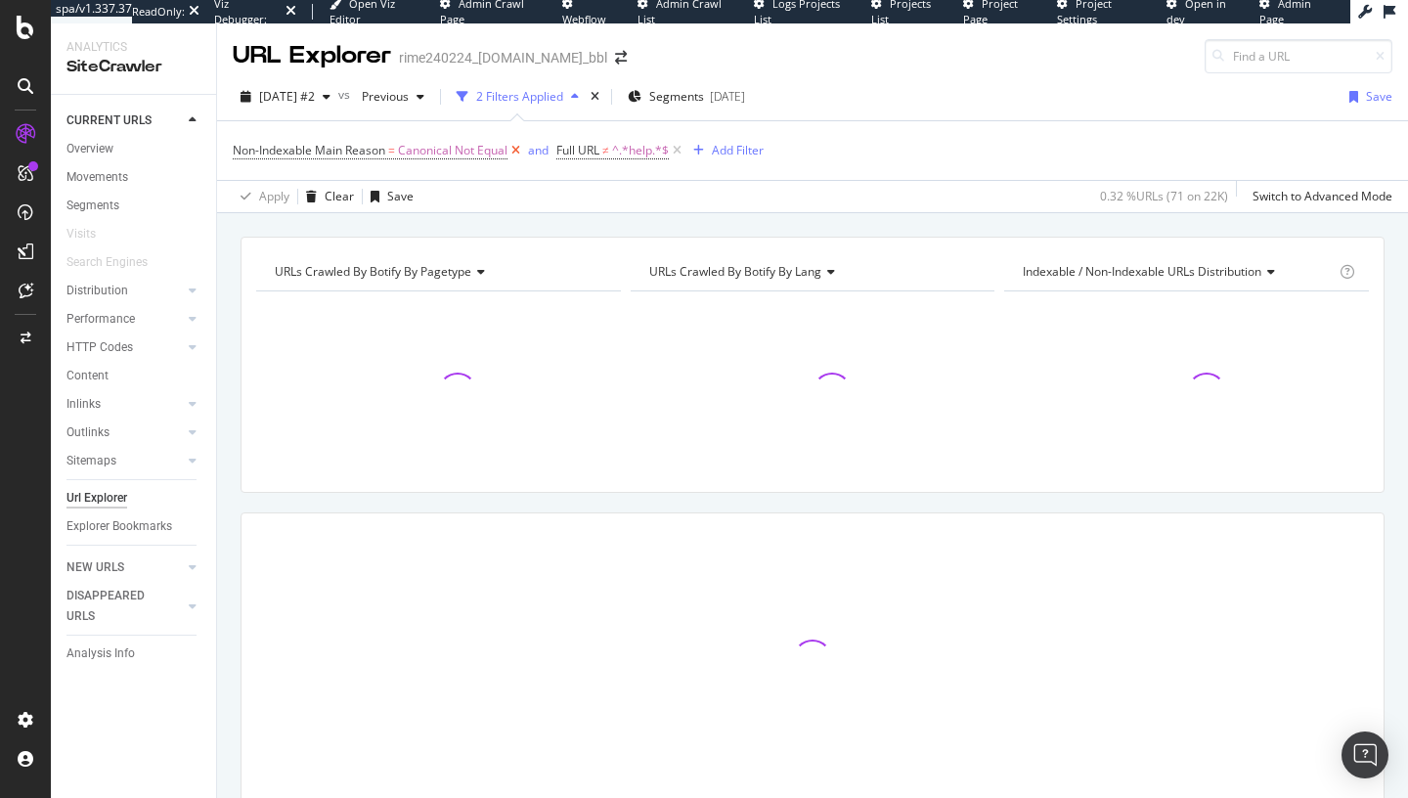
click at [514, 153] on icon at bounding box center [516, 151] width 17 height 20
click at [358, 151] on icon at bounding box center [353, 151] width 17 height 20
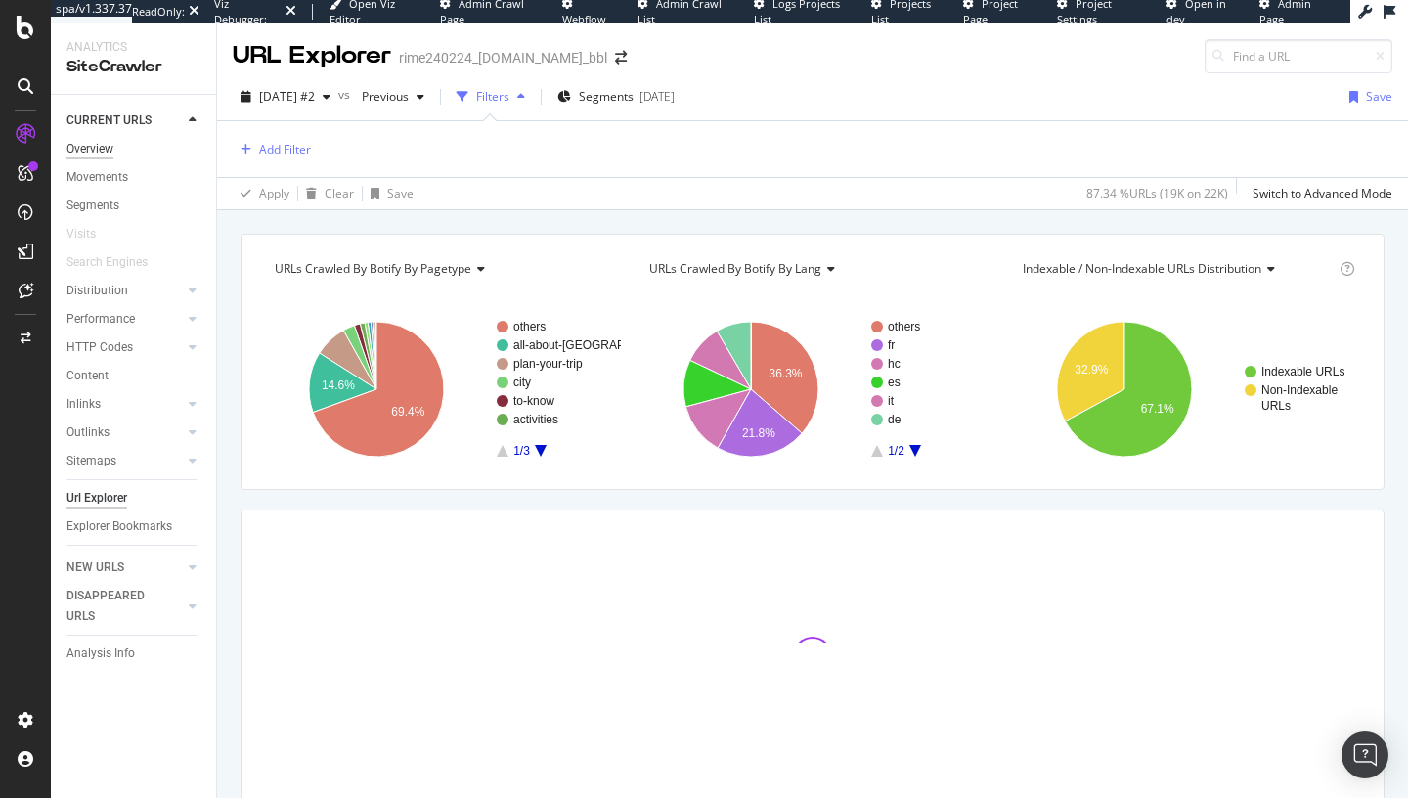
click at [111, 155] on div "Overview" at bounding box center [89, 149] width 47 height 21
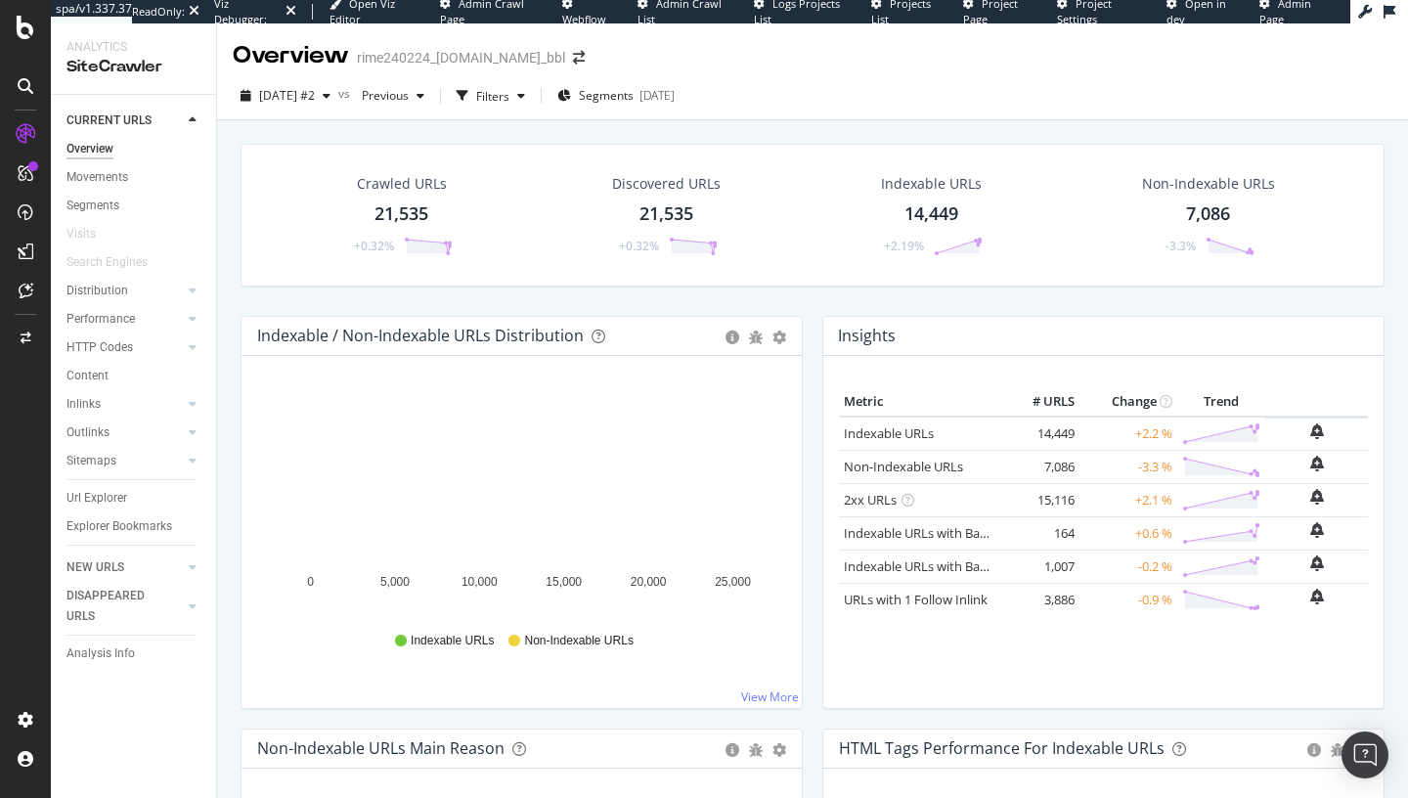
scroll to position [438, 0]
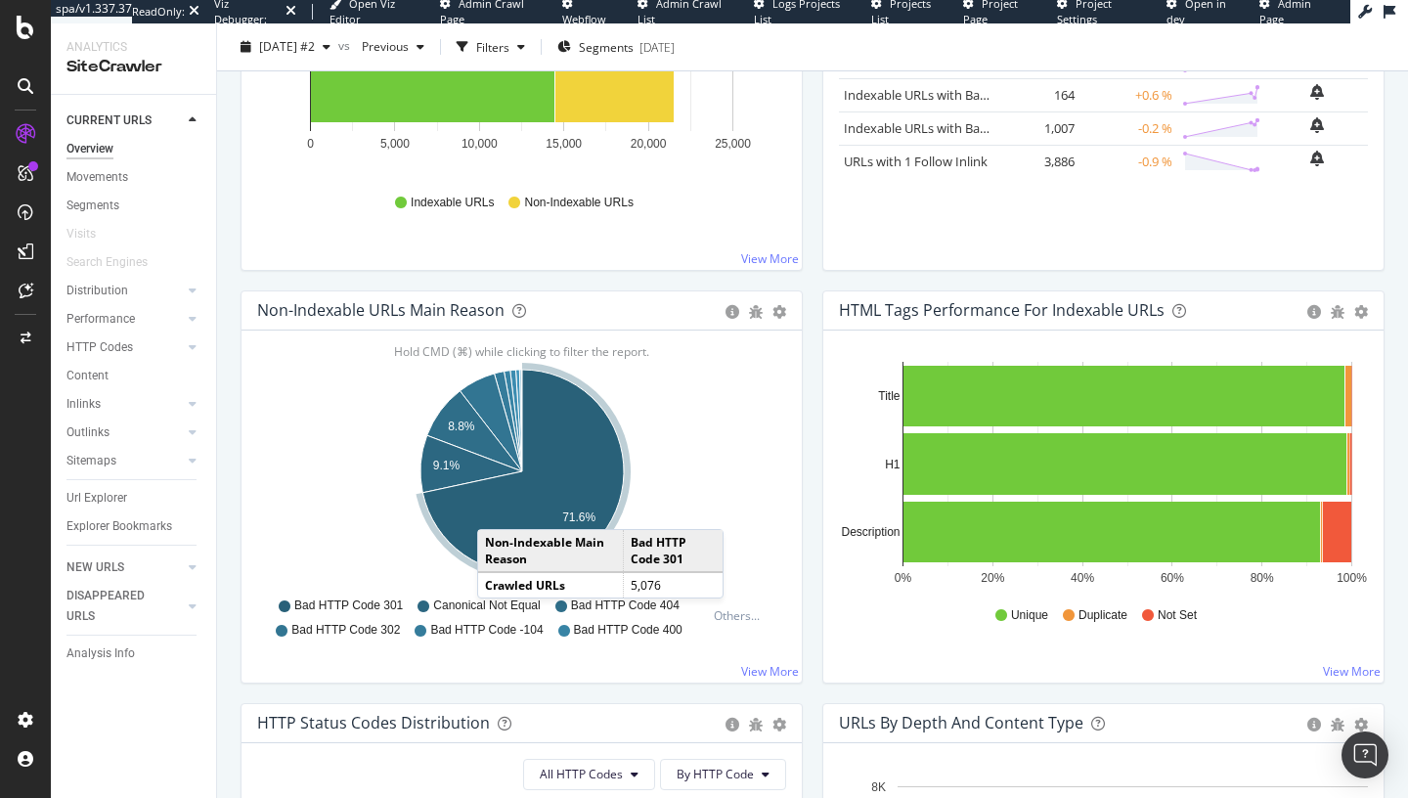
click at [497, 509] on icon "A chart." at bounding box center [522, 471] width 201 height 203
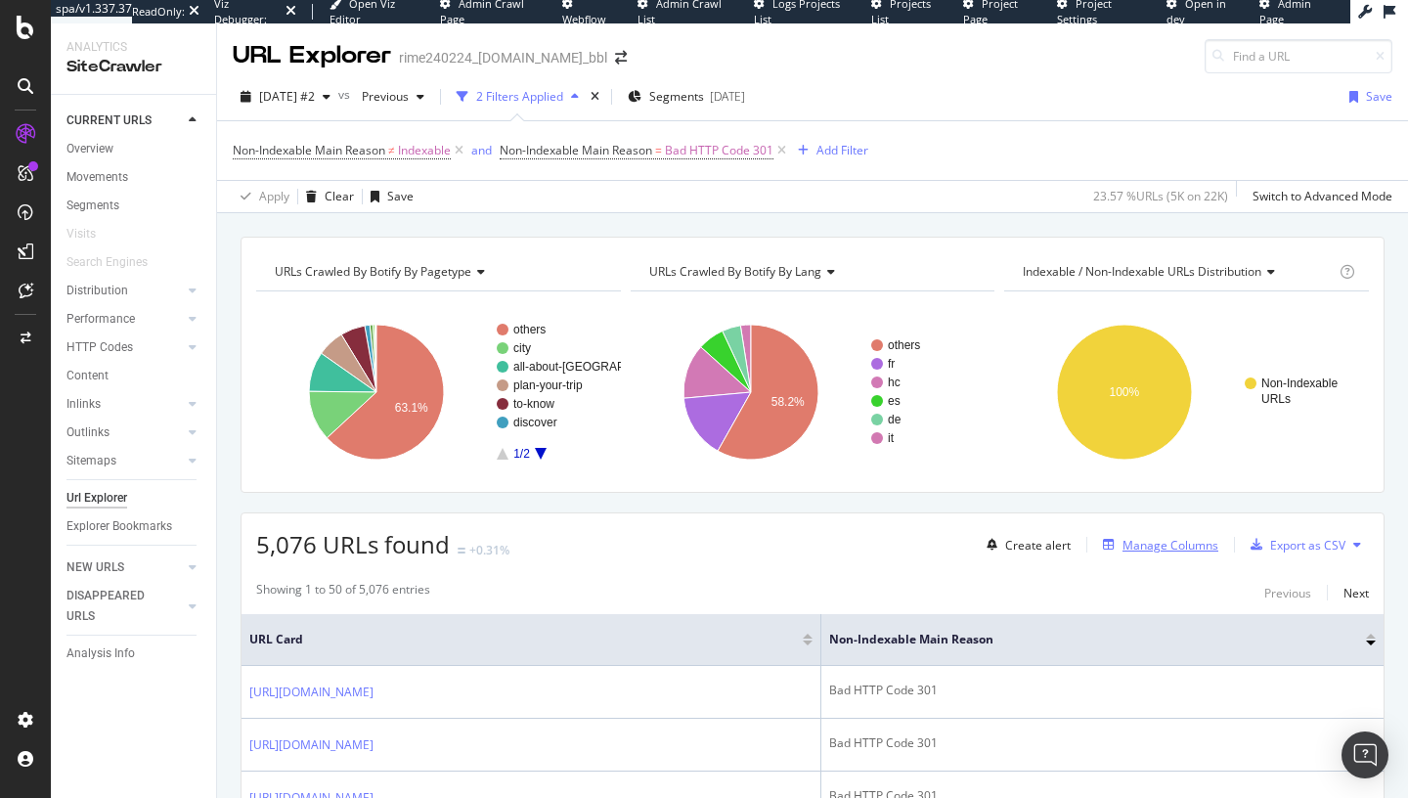
click at [1179, 542] on div "Manage Columns" at bounding box center [1171, 545] width 96 height 17
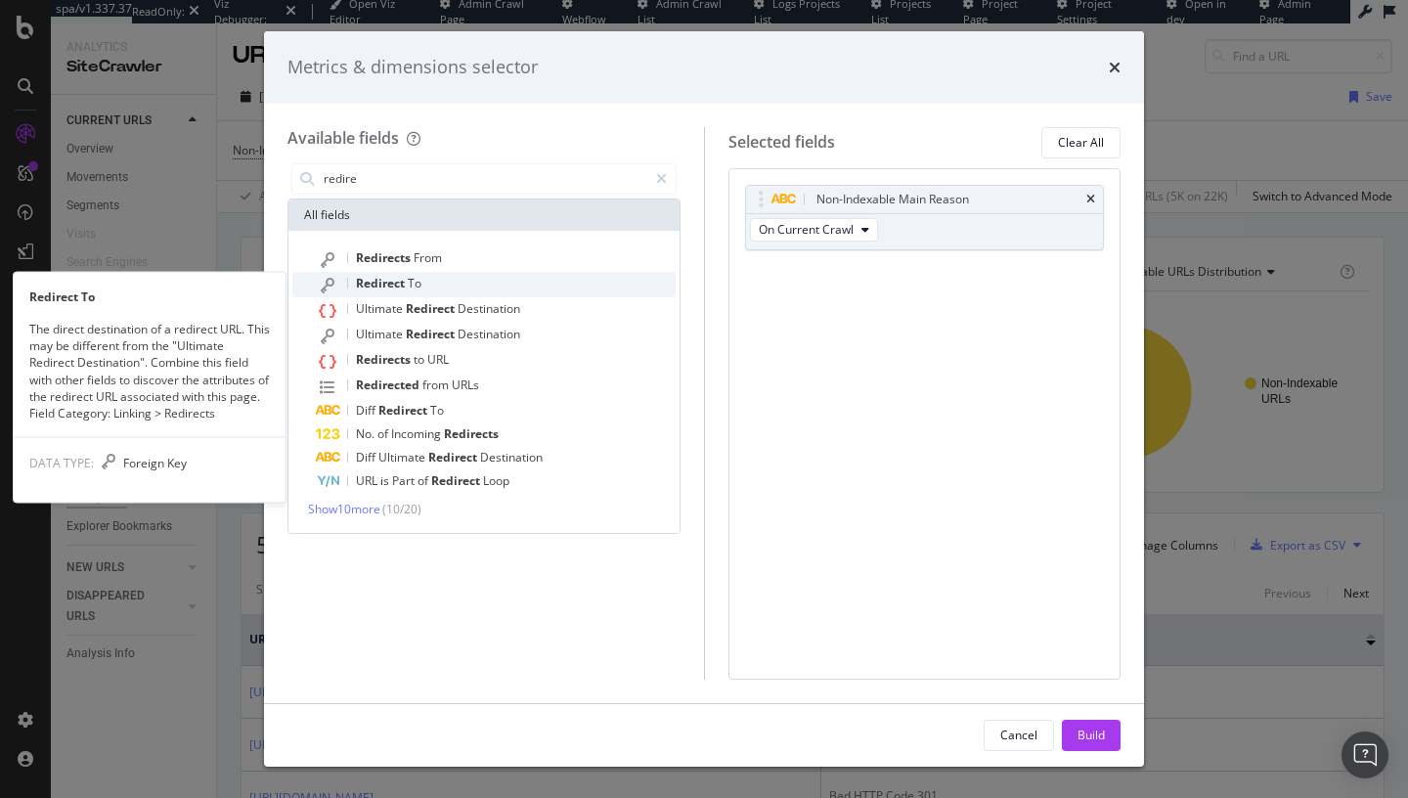
type input "redire"
click at [553, 280] on div "Redirect To" at bounding box center [496, 284] width 360 height 25
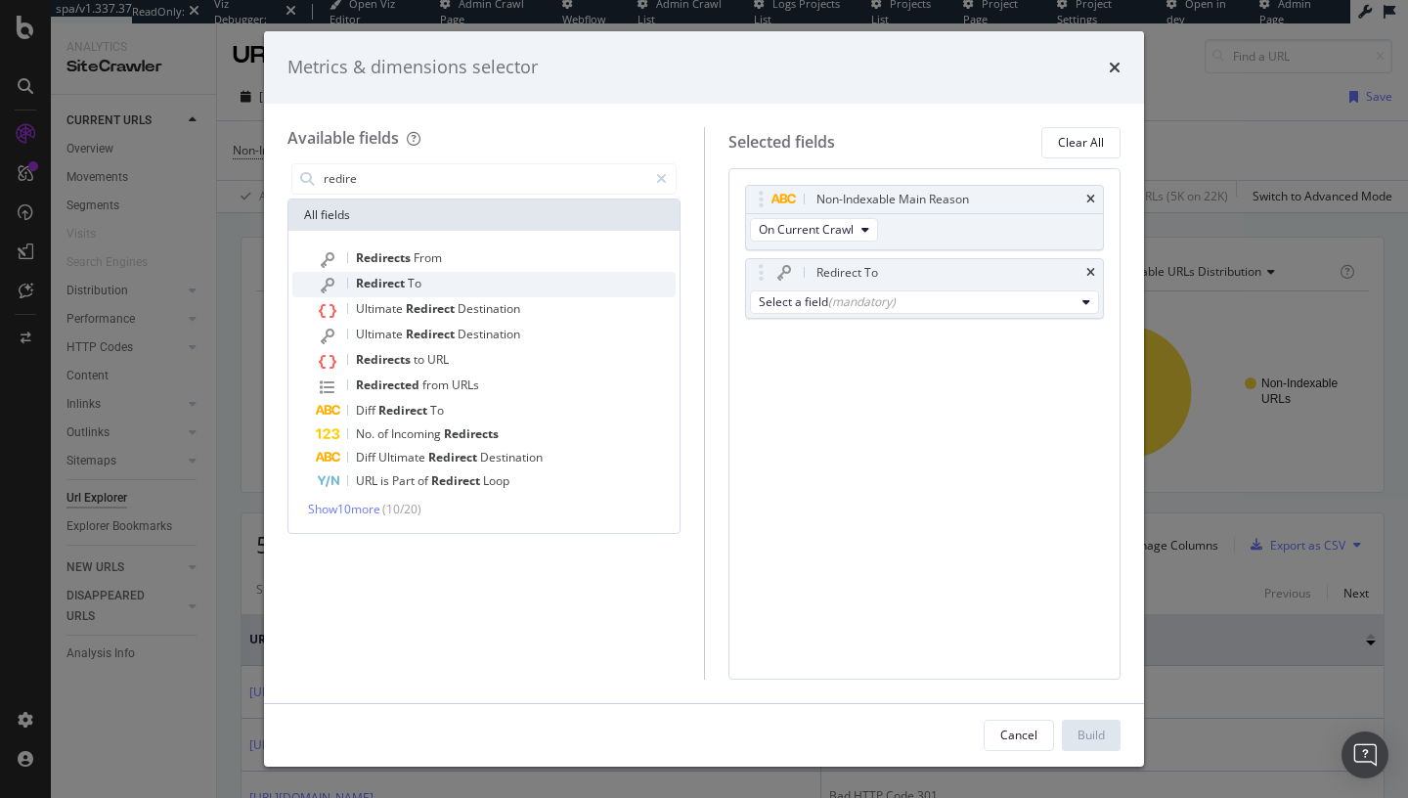
click at [574, 288] on div "Redirect To" at bounding box center [496, 284] width 360 height 25
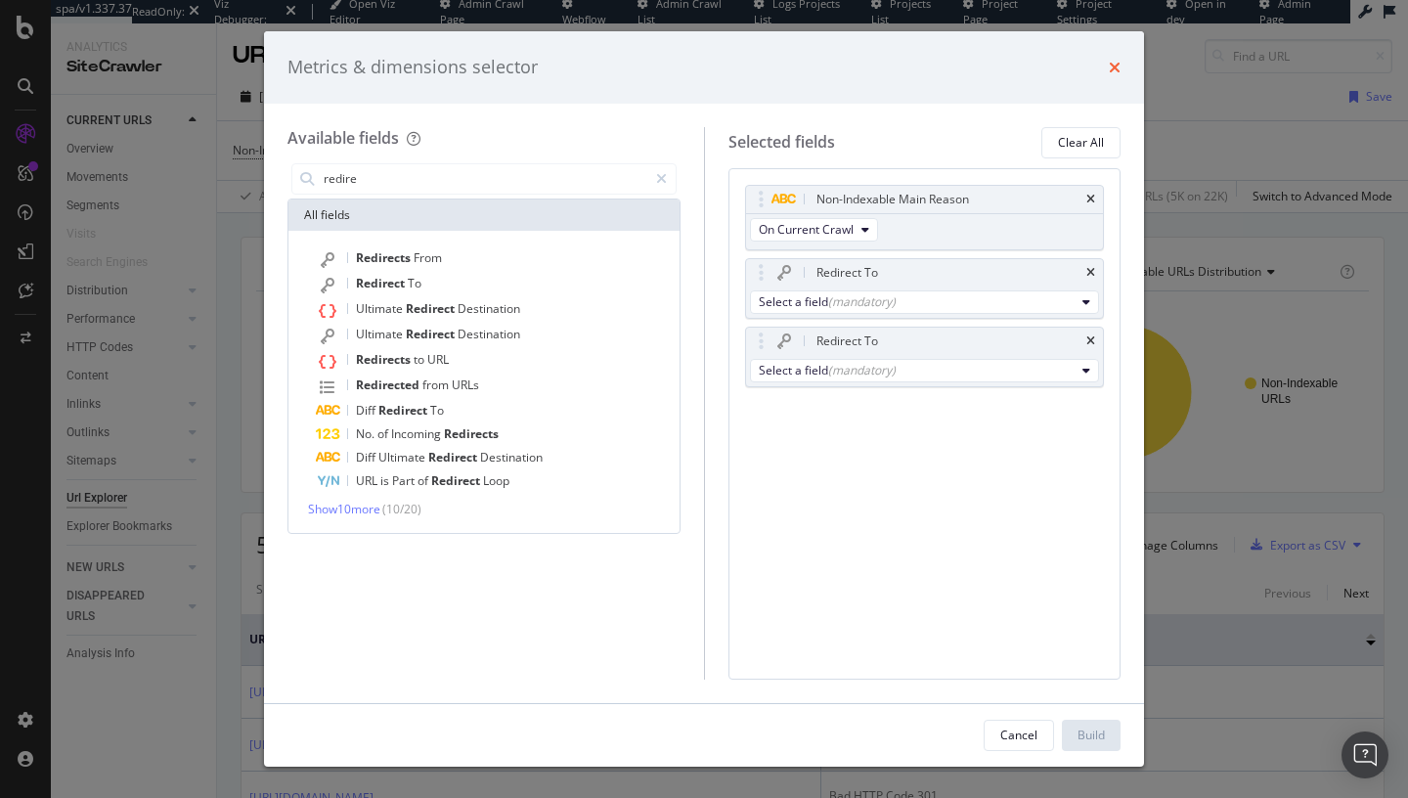
click at [1120, 61] on icon "times" at bounding box center [1115, 68] width 12 height 16
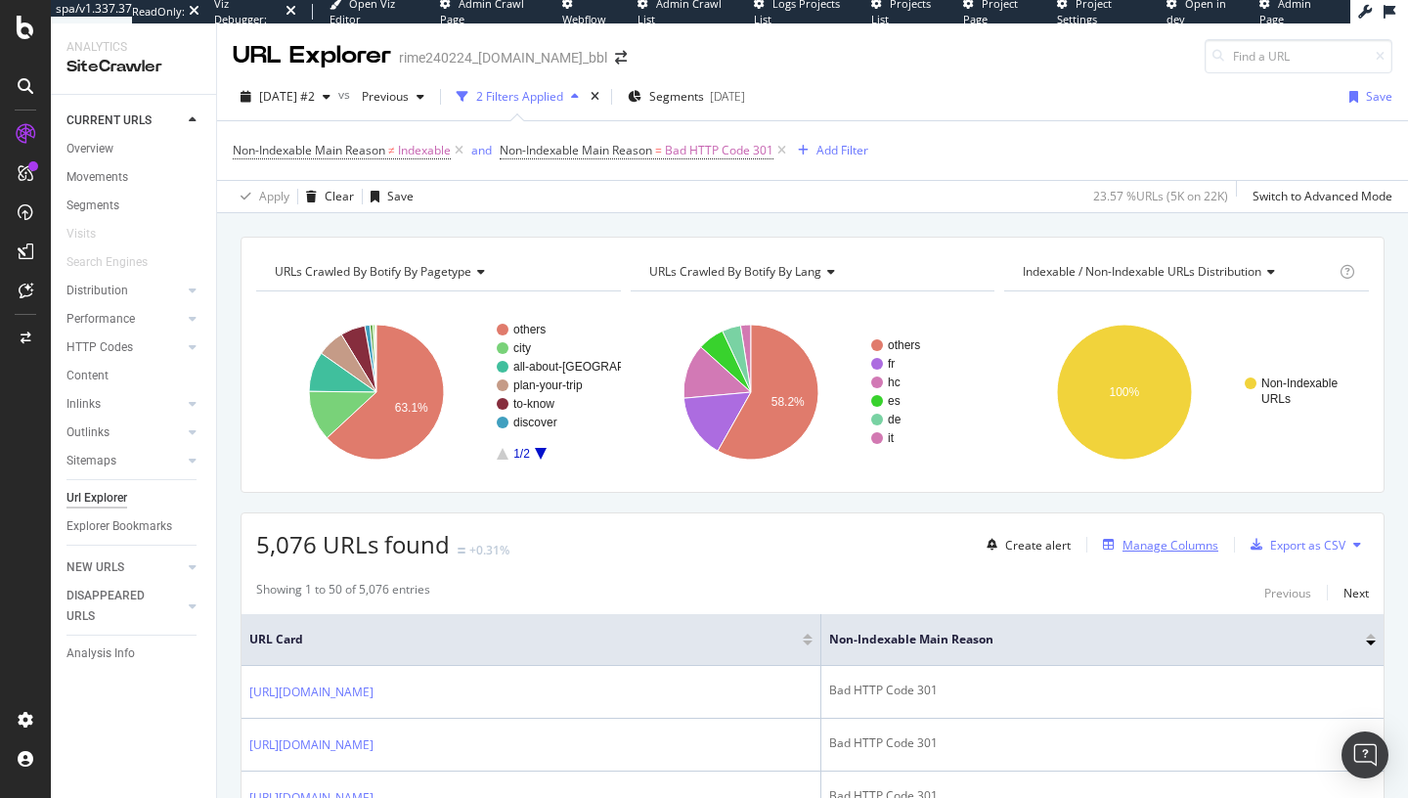
click at [1198, 548] on div "Manage Columns" at bounding box center [1171, 545] width 96 height 17
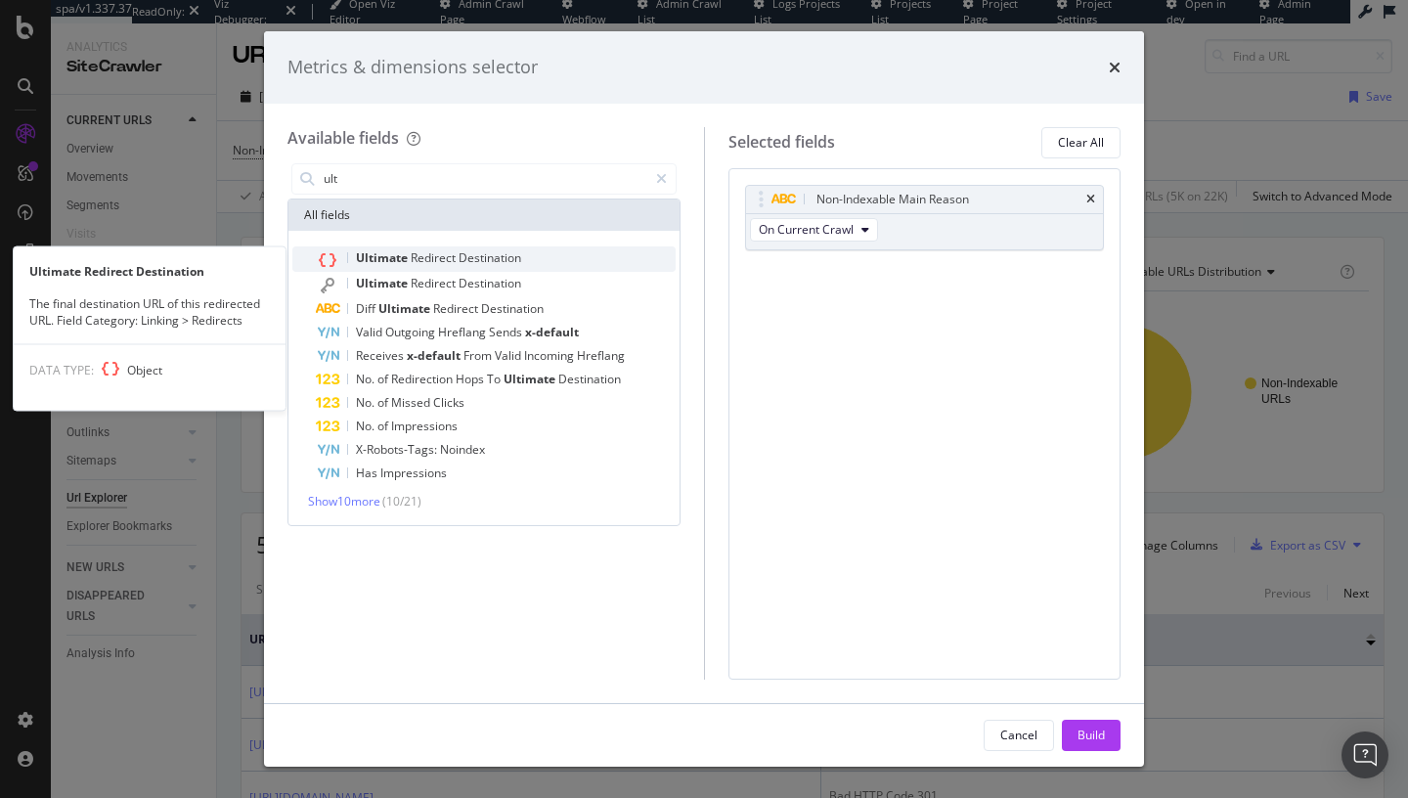
type input "ult"
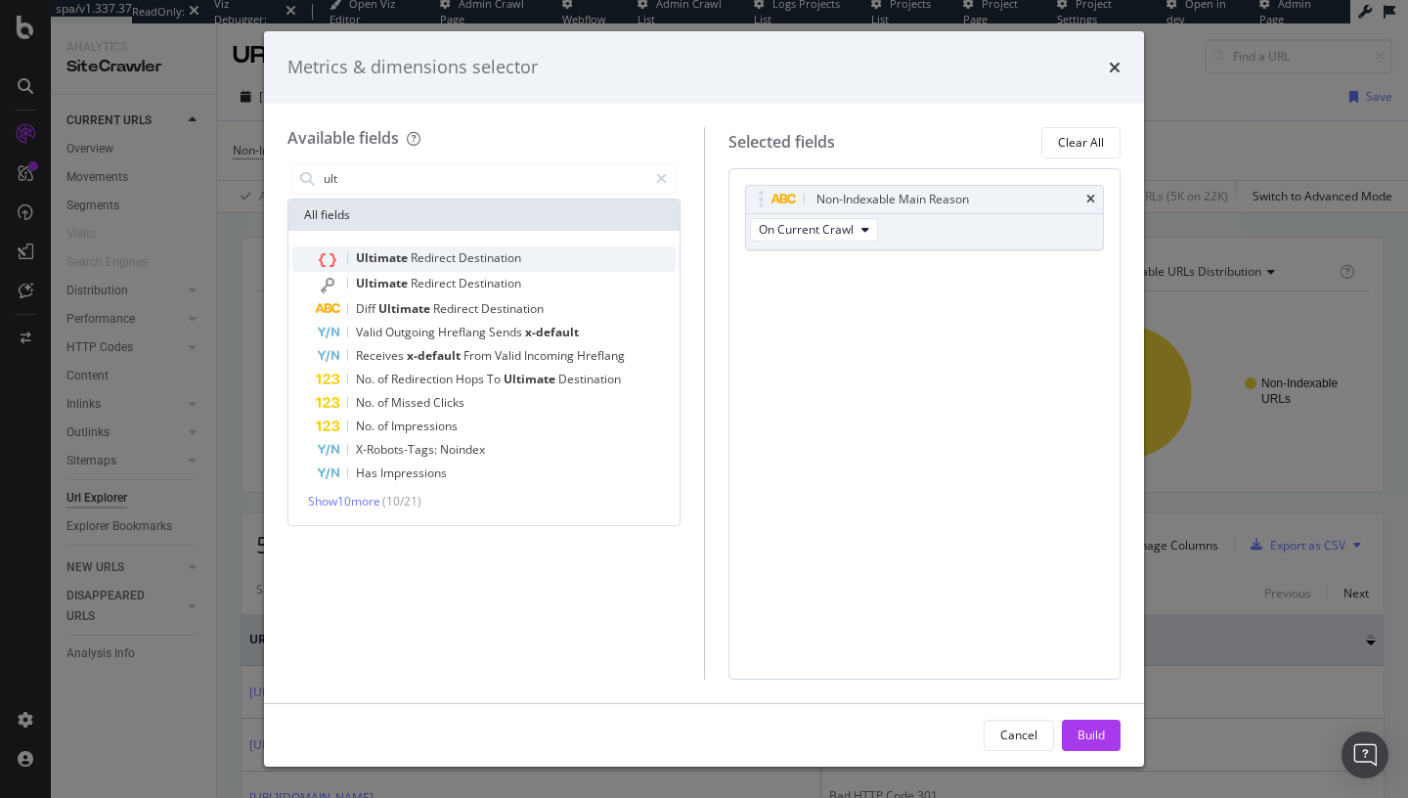
click at [577, 257] on div "Ultimate Redirect Destination" at bounding box center [496, 258] width 360 height 25
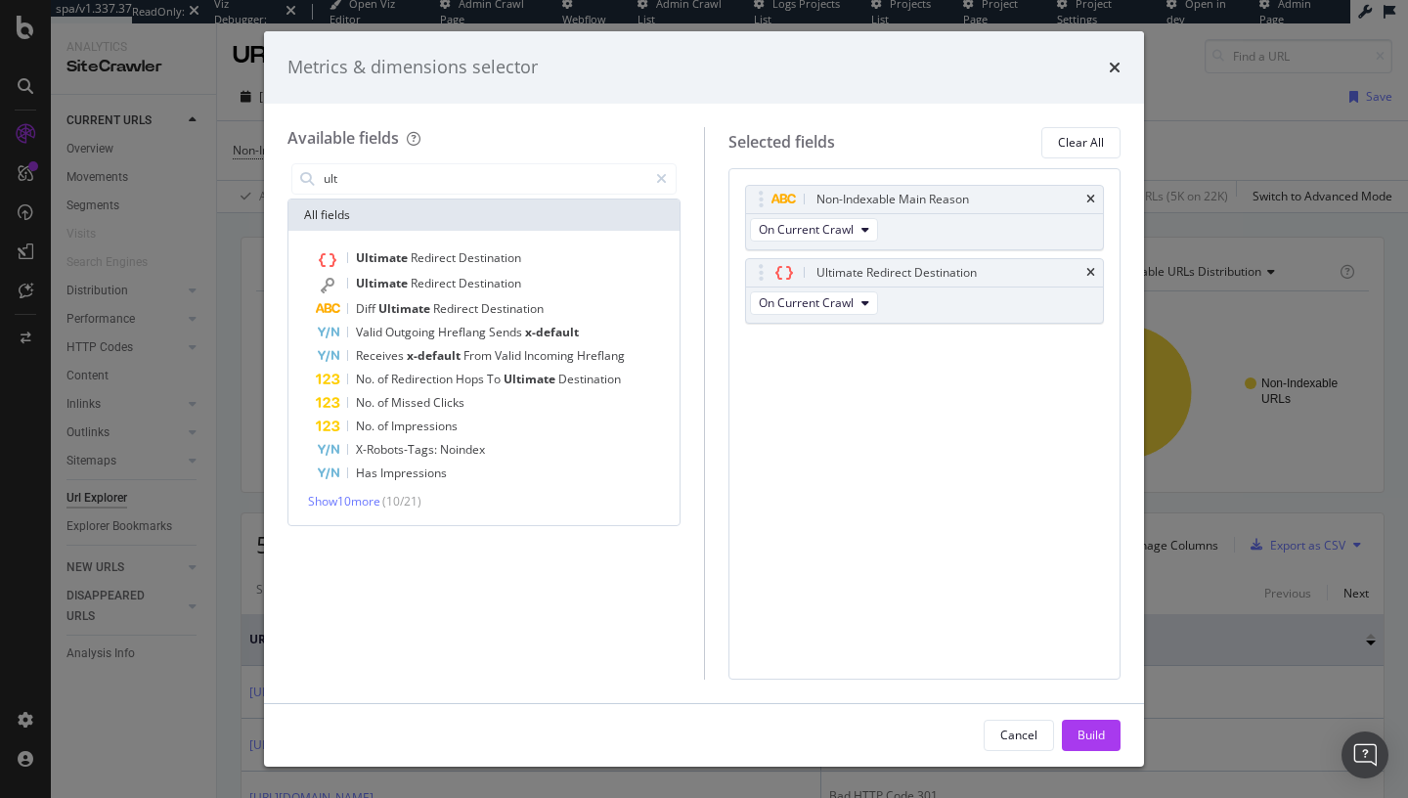
click at [1080, 734] on div "Build" at bounding box center [1091, 735] width 27 height 17
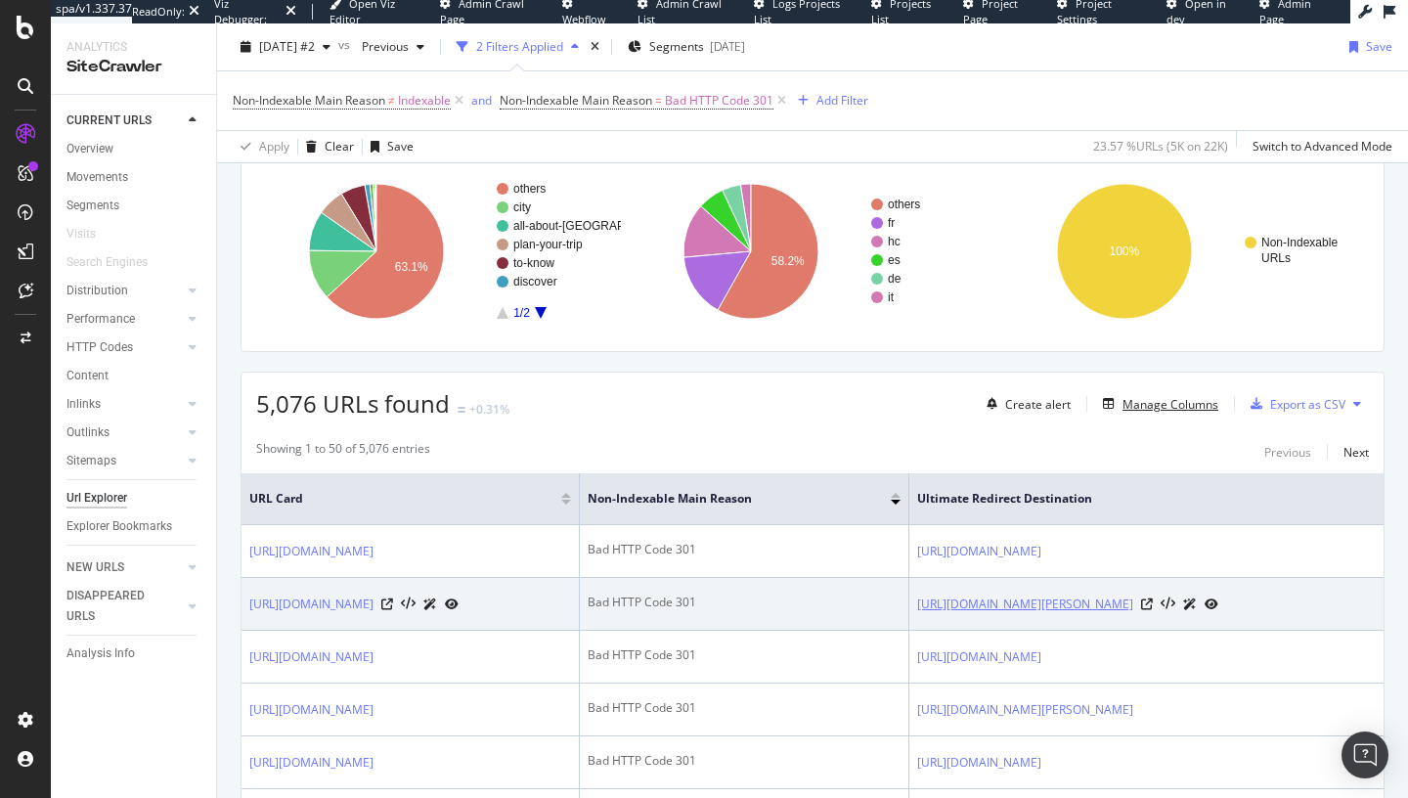
scroll to position [180, 0]
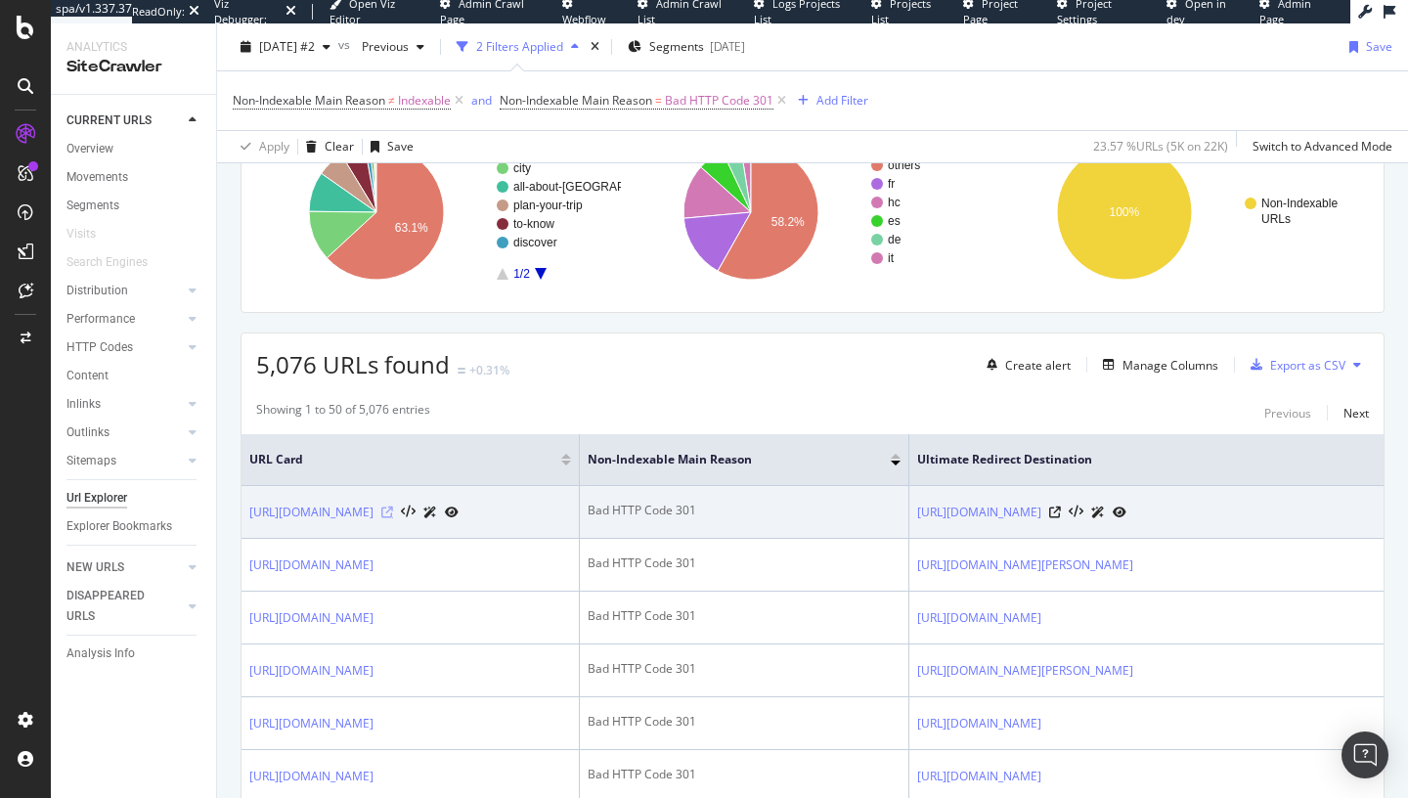
click at [393, 515] on icon at bounding box center [387, 513] width 12 height 12
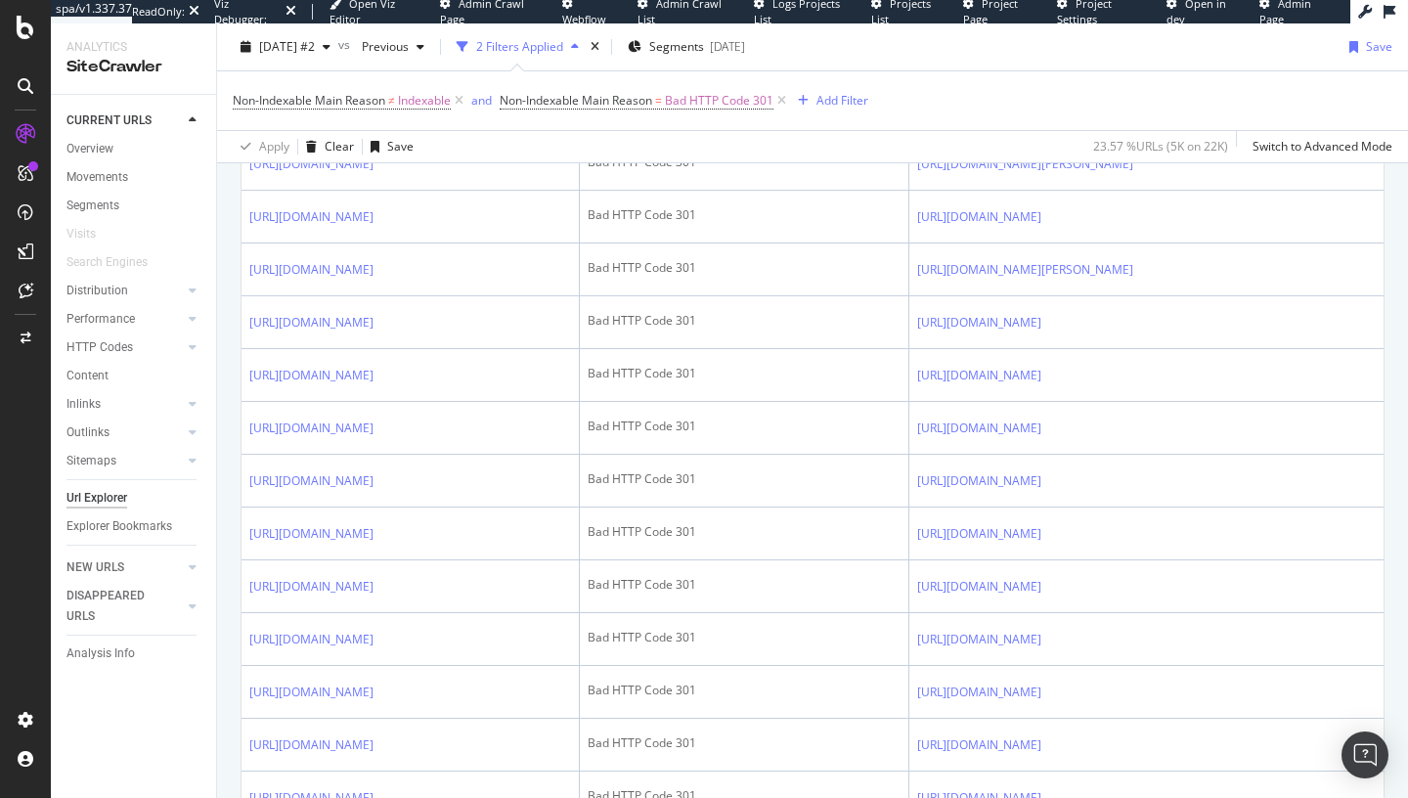
scroll to position [0, 0]
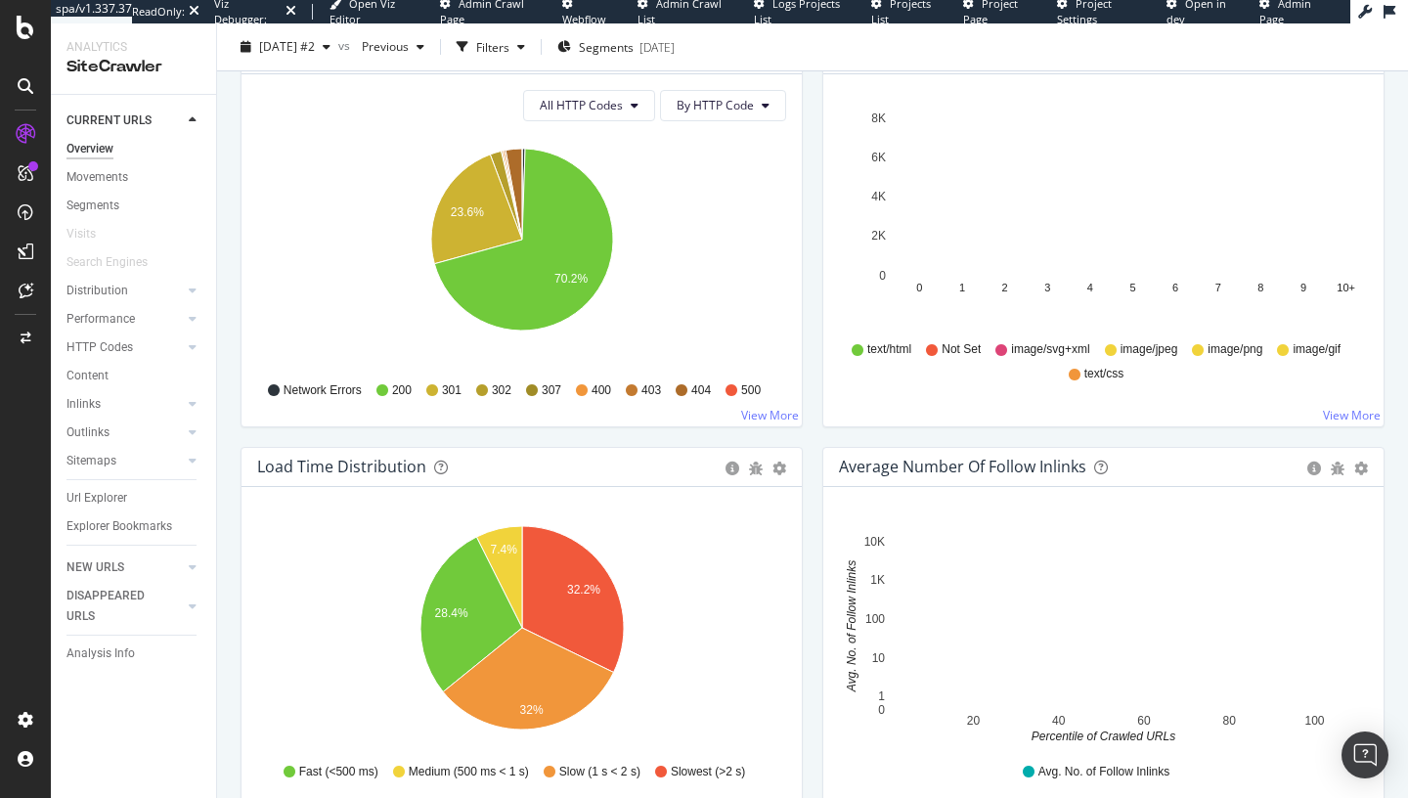
scroll to position [1190, 0]
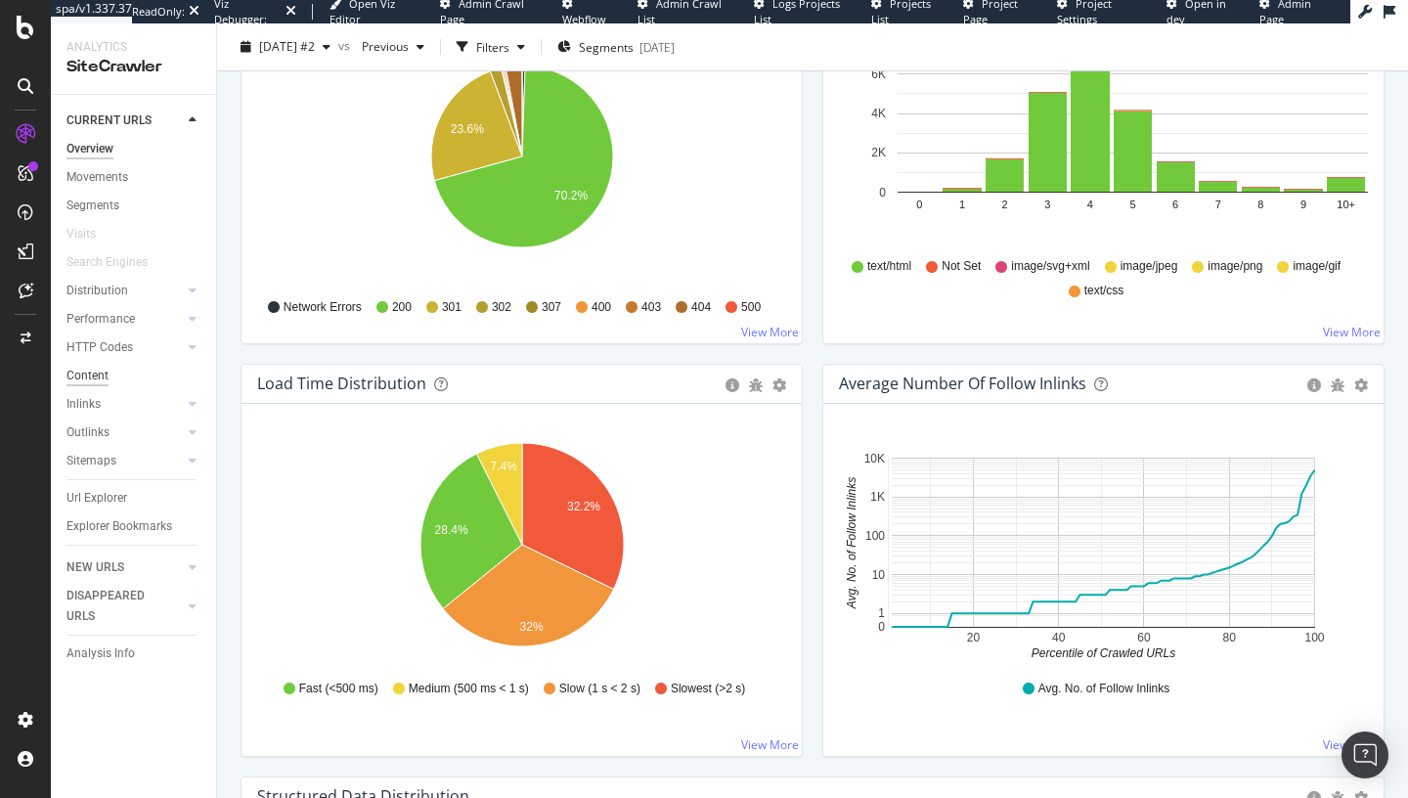
click at [91, 378] on div "Content" at bounding box center [87, 376] width 42 height 21
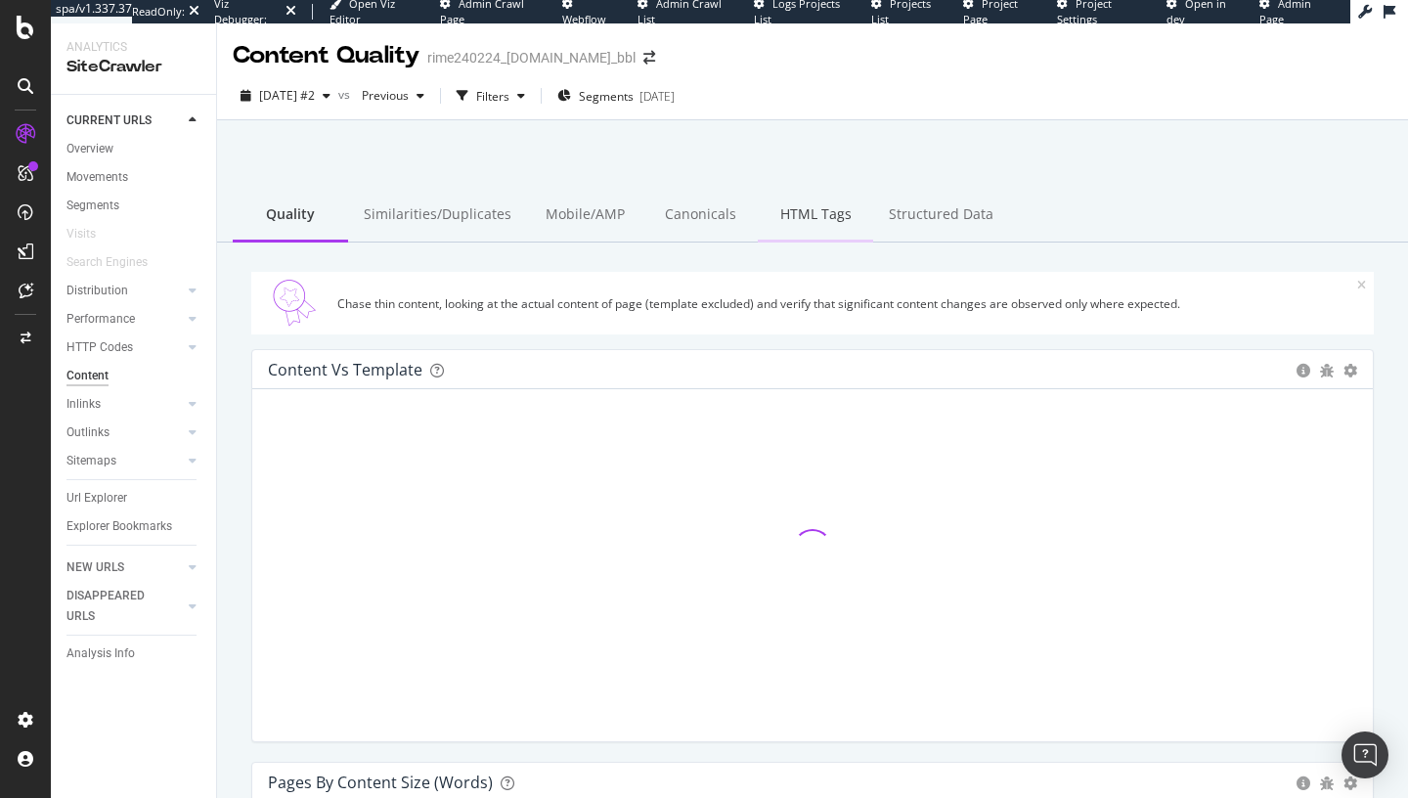
click at [769, 219] on div "HTML Tags" at bounding box center [815, 216] width 115 height 54
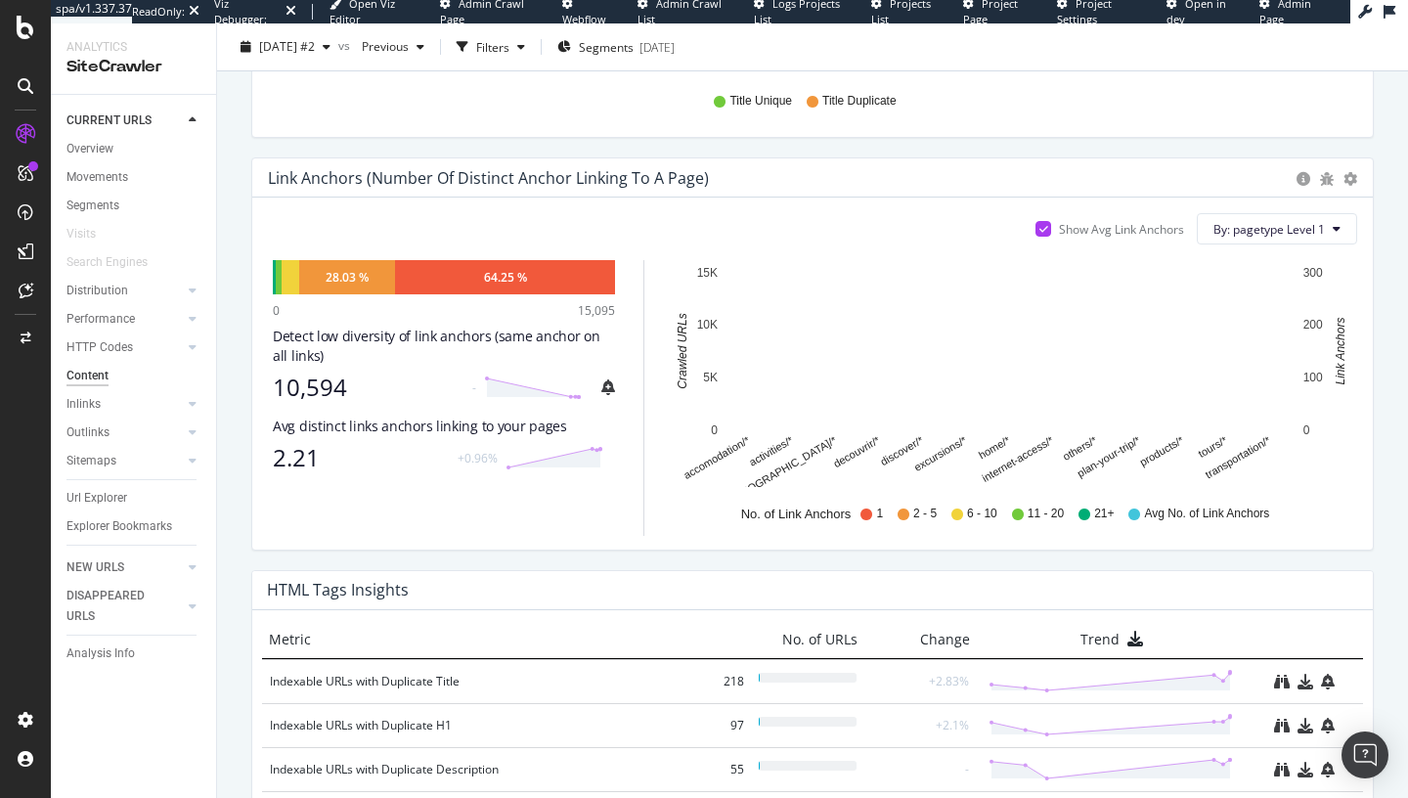
scroll to position [1018, 0]
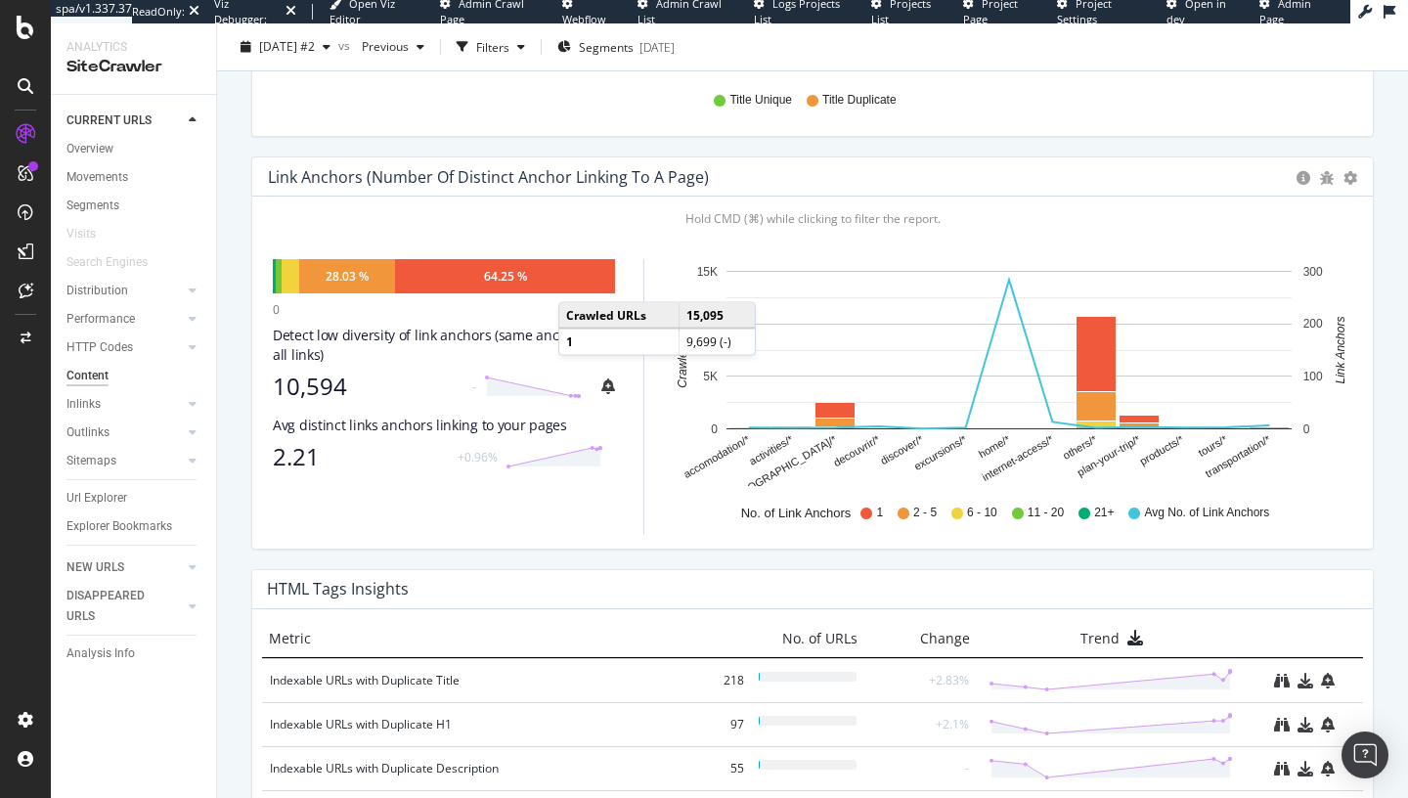
click at [579, 284] on div "64.25 %" at bounding box center [505, 276] width 220 height 34
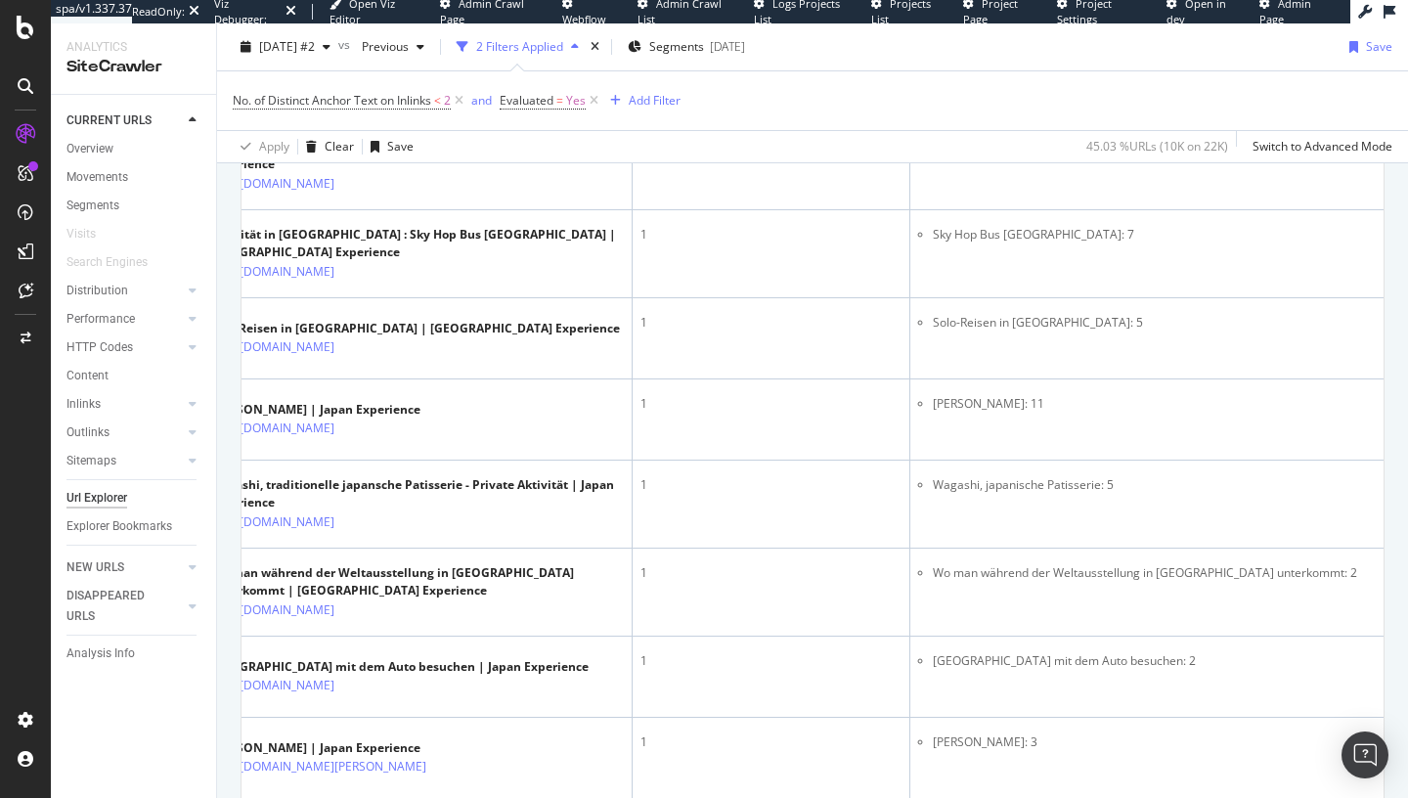
scroll to position [810, 0]
